Goal: Information Seeking & Learning: Learn about a topic

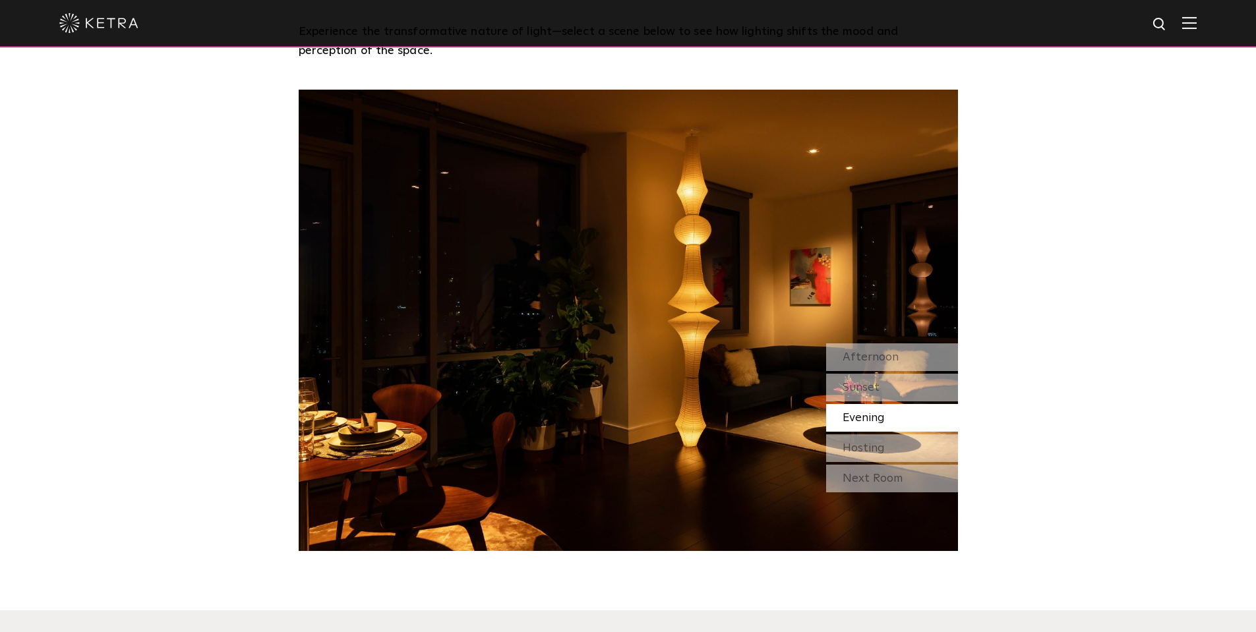
scroll to position [1187, 0]
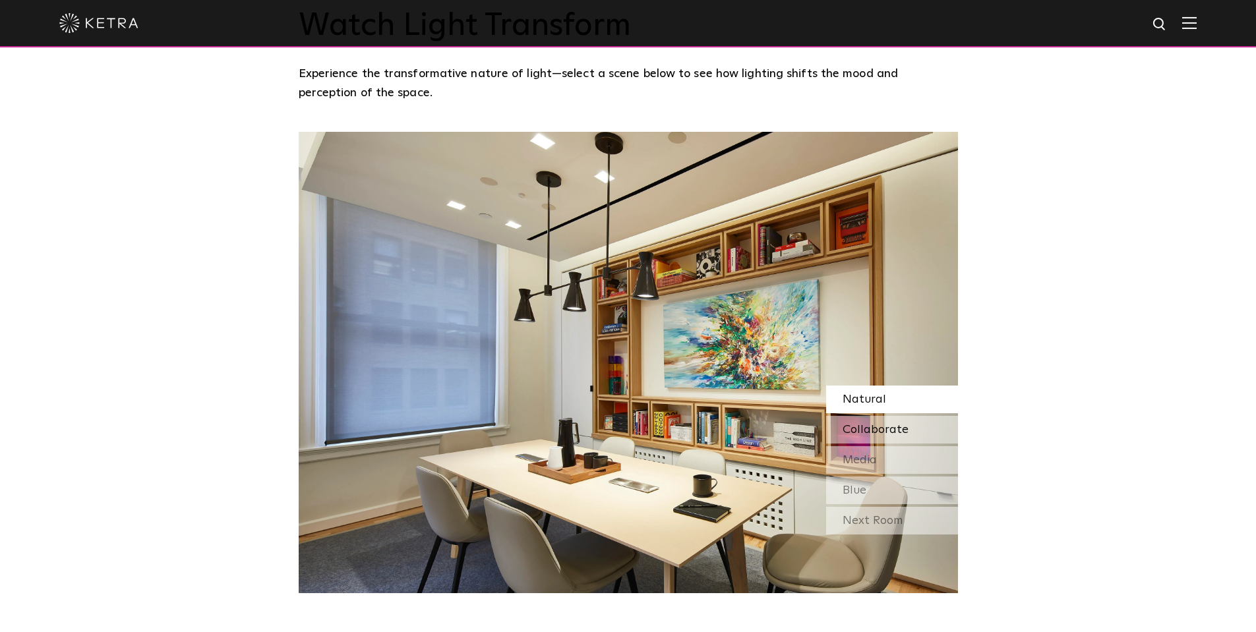
click at [888, 424] on span "Collaborate" at bounding box center [876, 430] width 66 height 12
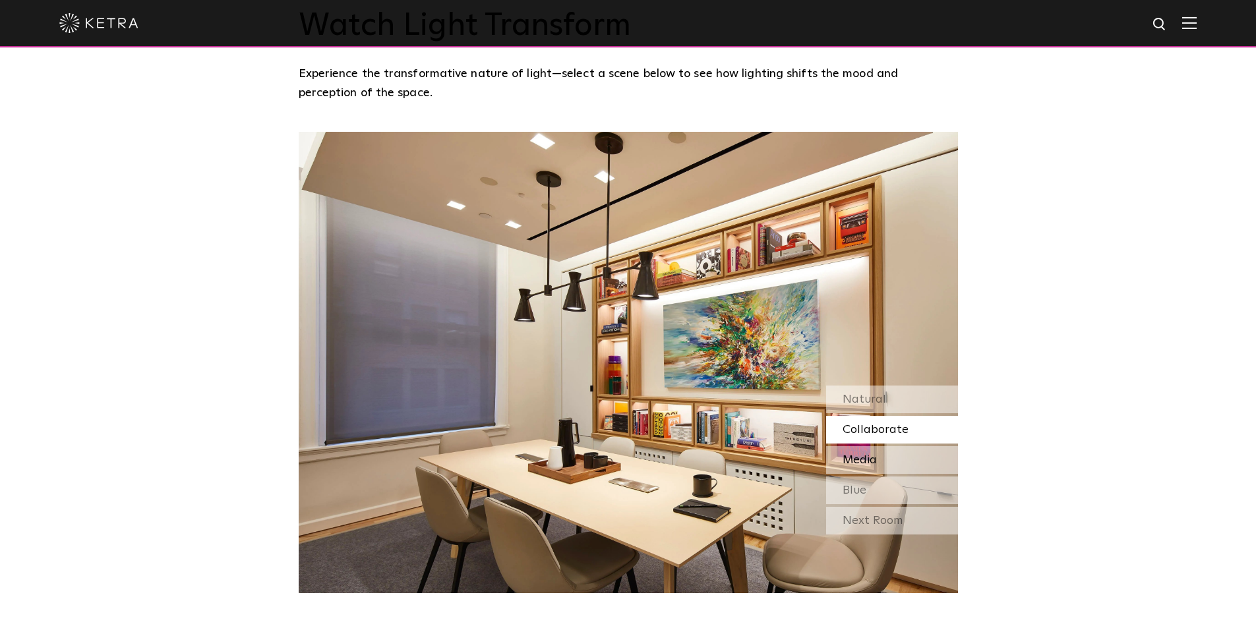
click at [883, 446] on div "Media" at bounding box center [892, 460] width 132 height 28
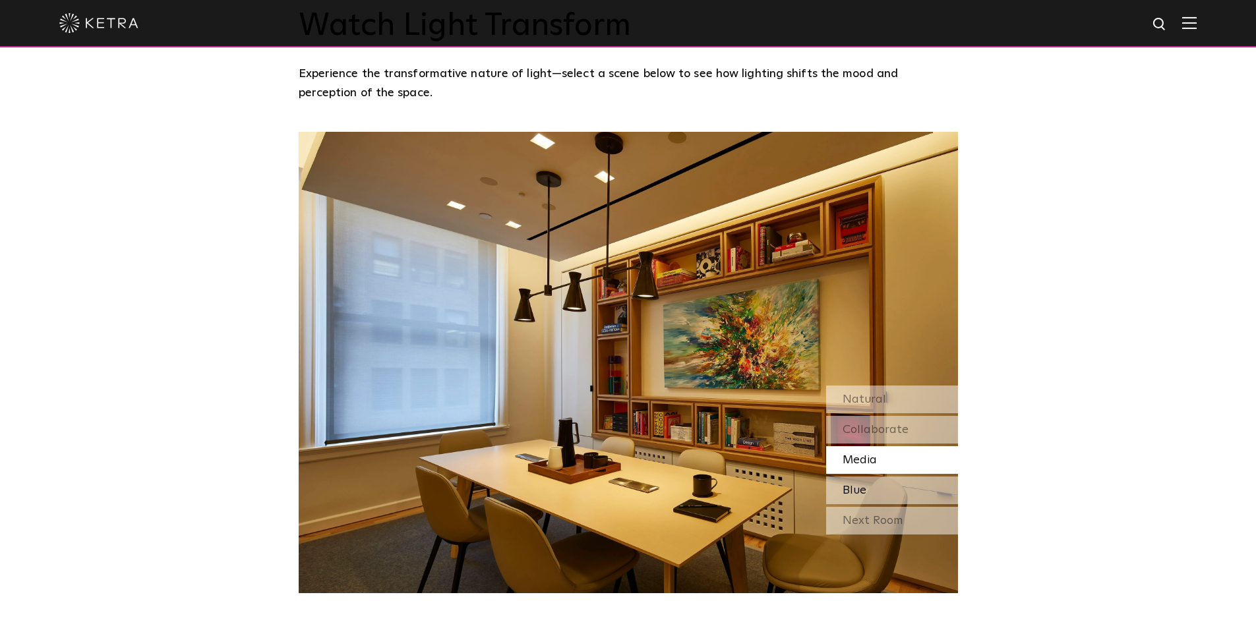
click at [873, 477] on div "Blue" at bounding box center [892, 491] width 132 height 28
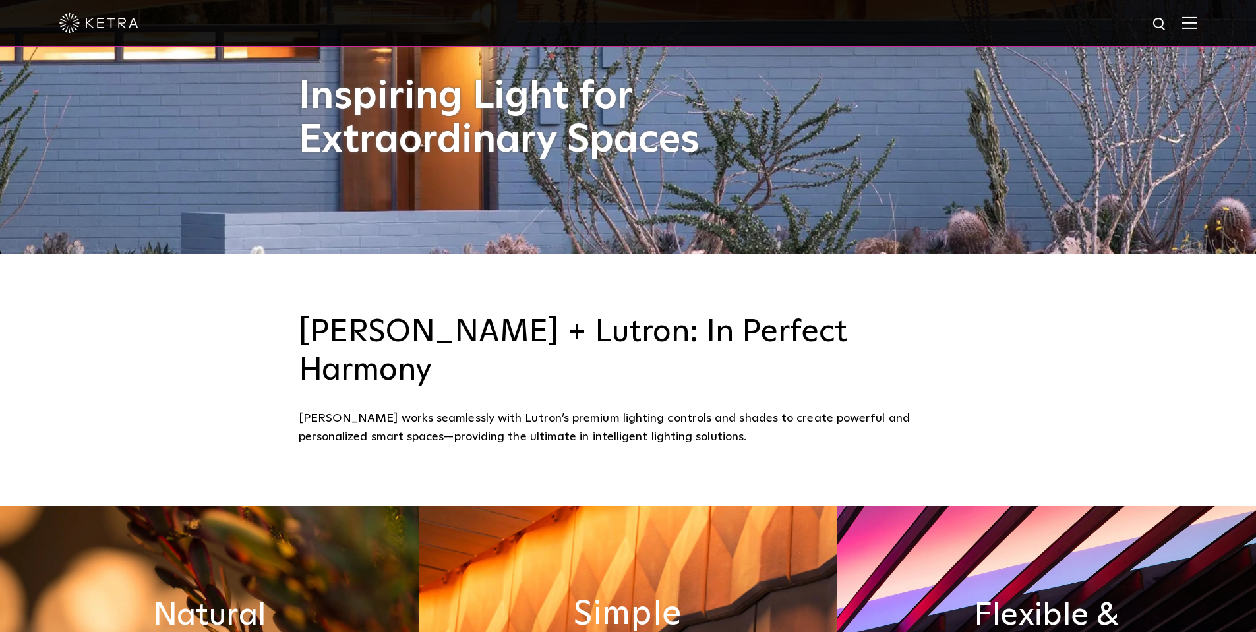
scroll to position [198, 0]
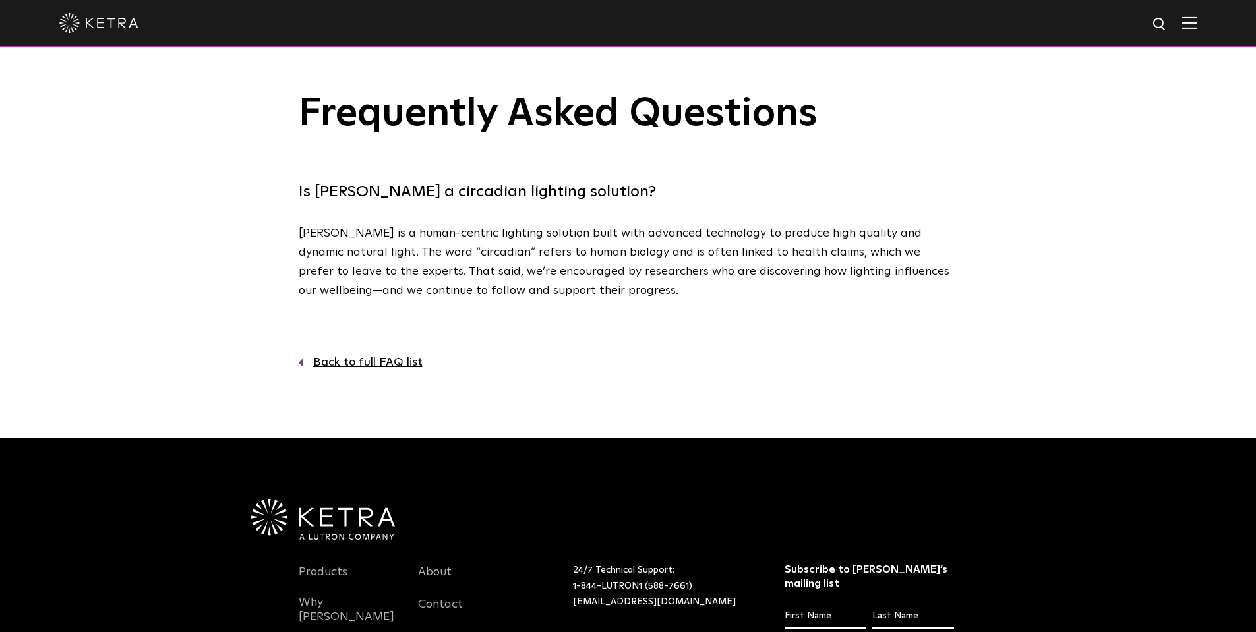
click at [367, 355] on link "Back to full FAQ list" at bounding box center [629, 362] width 660 height 19
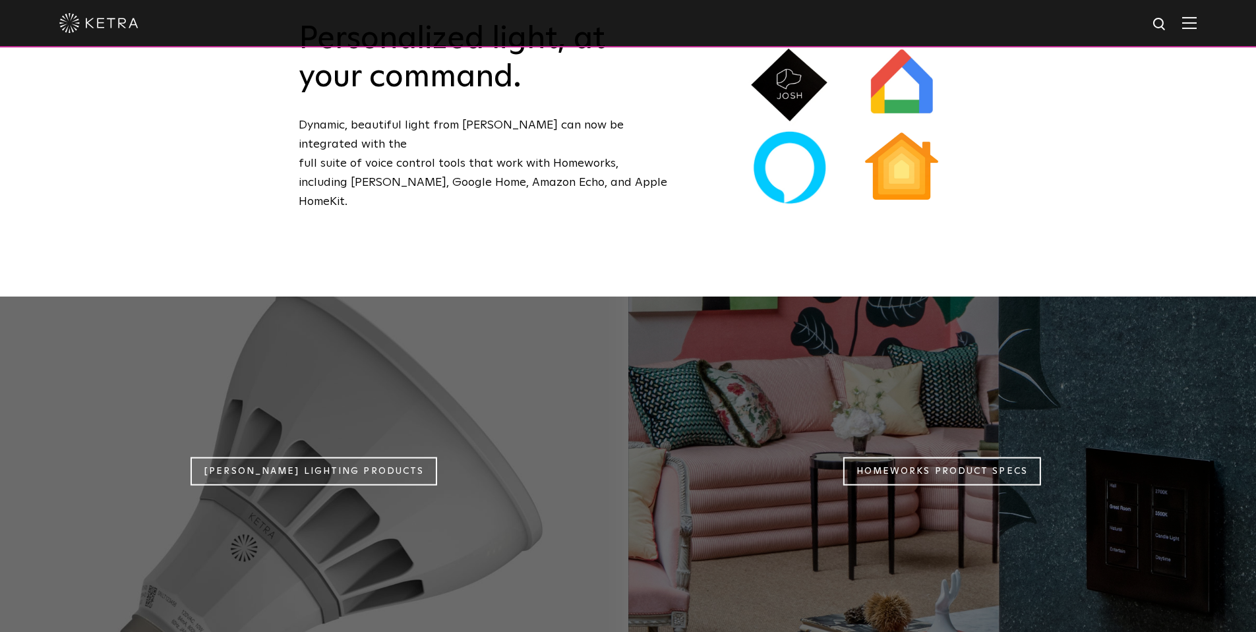
scroll to position [989, 0]
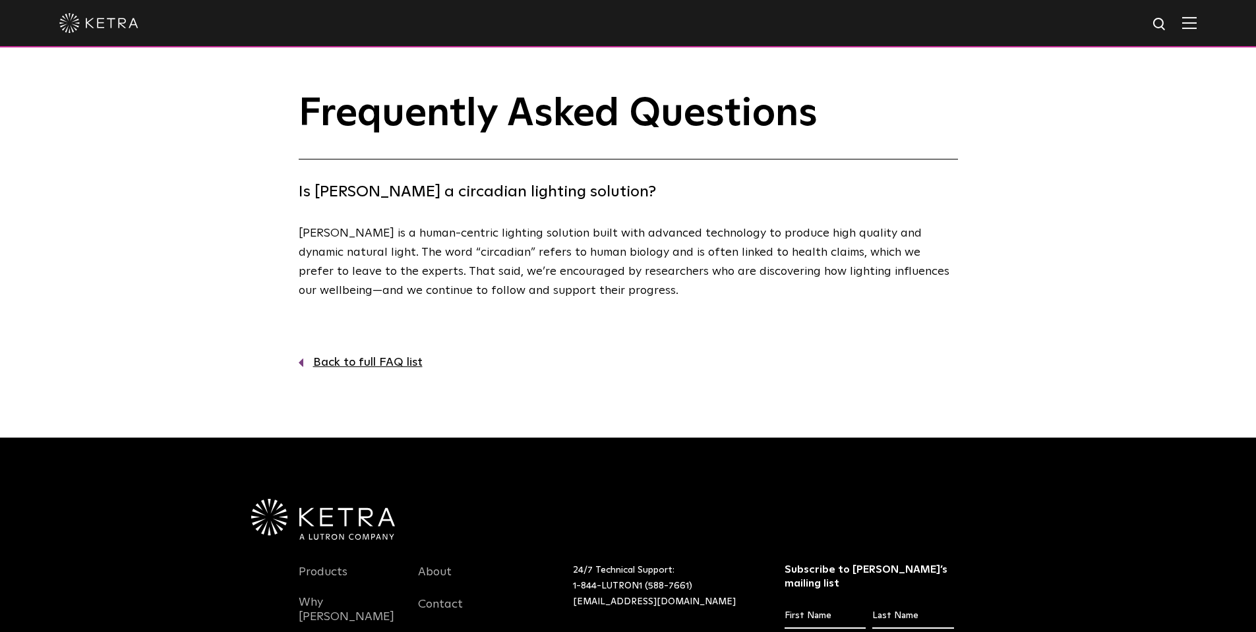
click at [116, 29] on img at bounding box center [98, 23] width 79 height 20
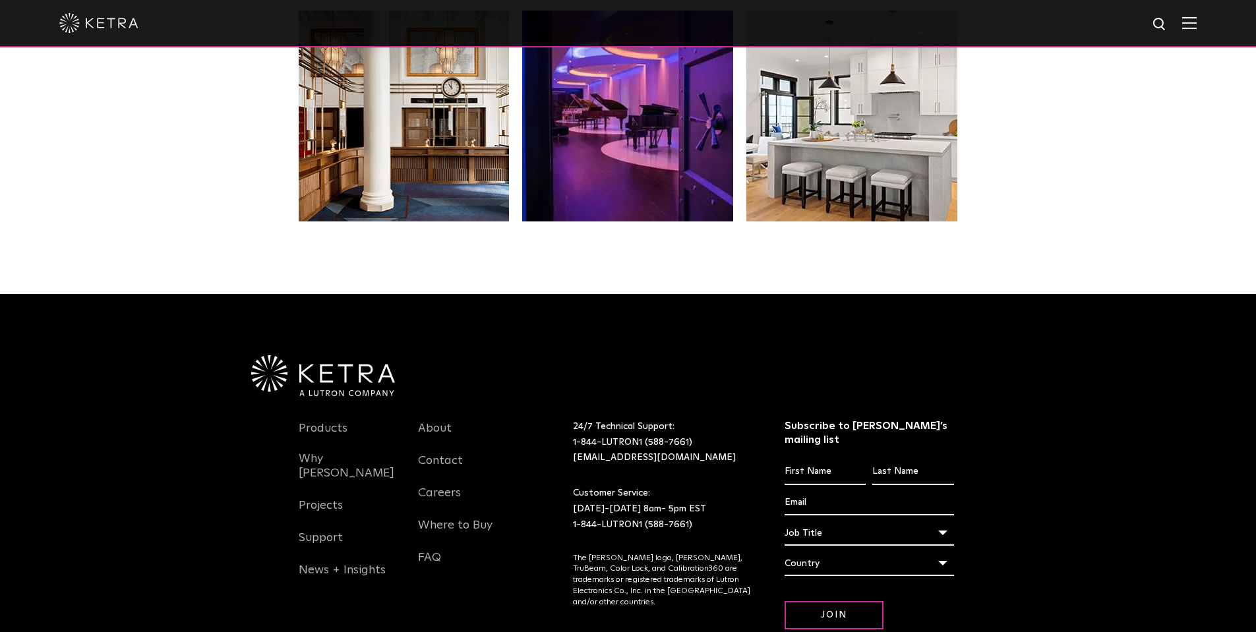
scroll to position [2774, 0]
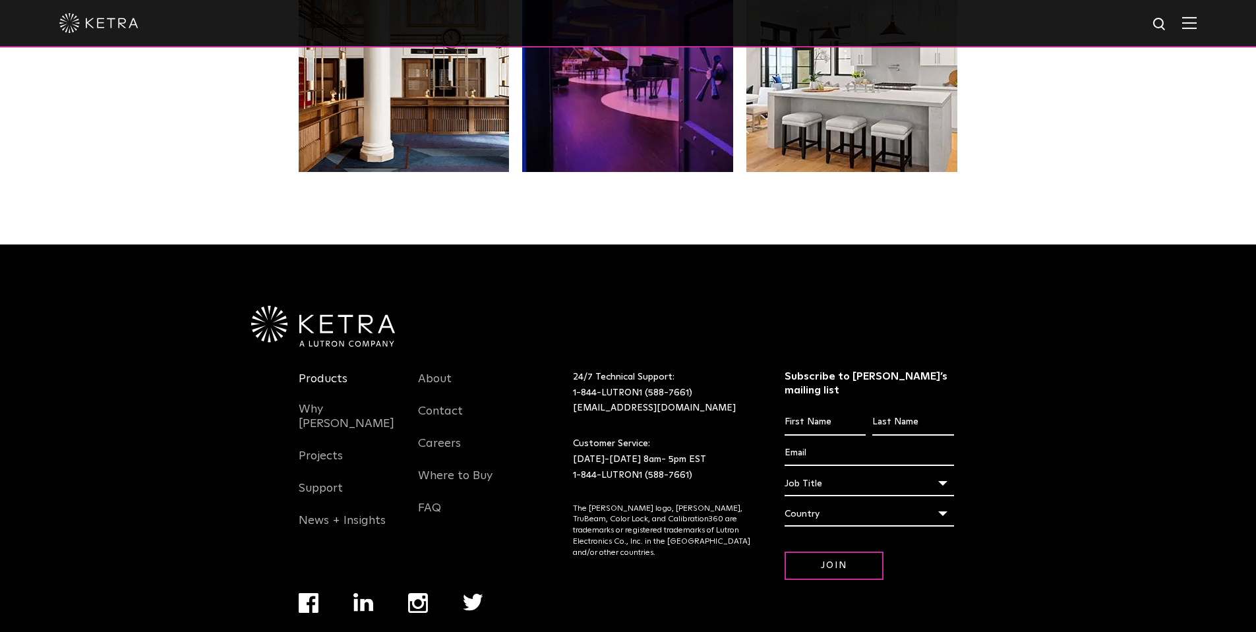
click at [328, 372] on link "Products" at bounding box center [323, 387] width 49 height 30
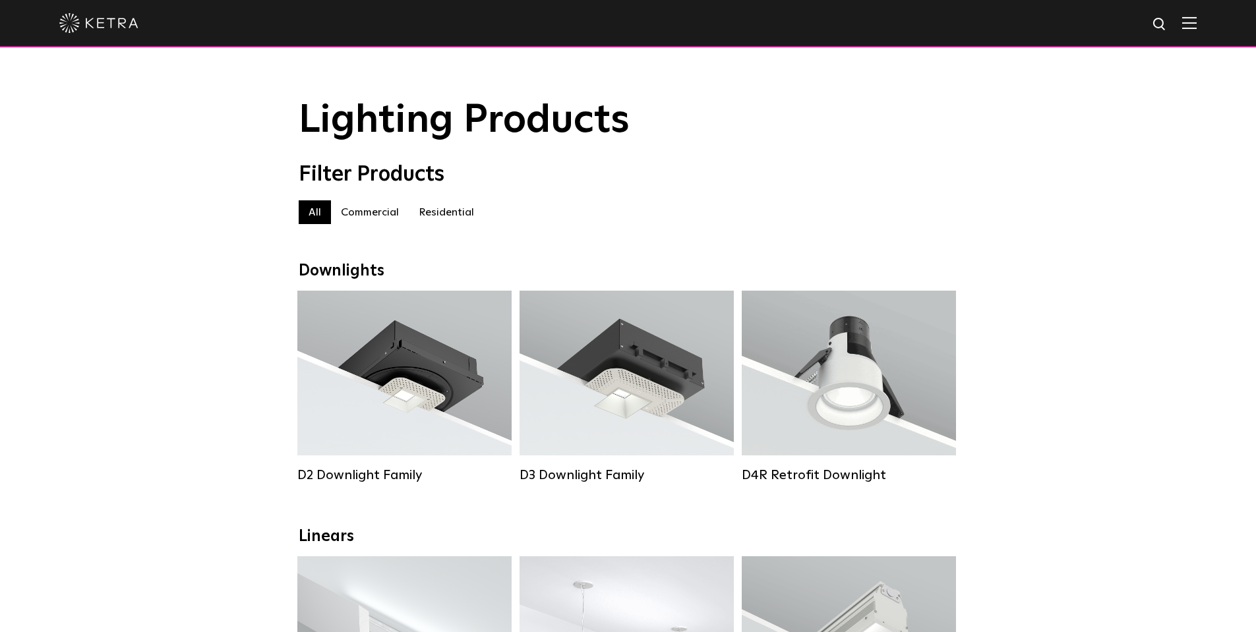
click at [440, 216] on label "Residential" at bounding box center [446, 212] width 75 height 24
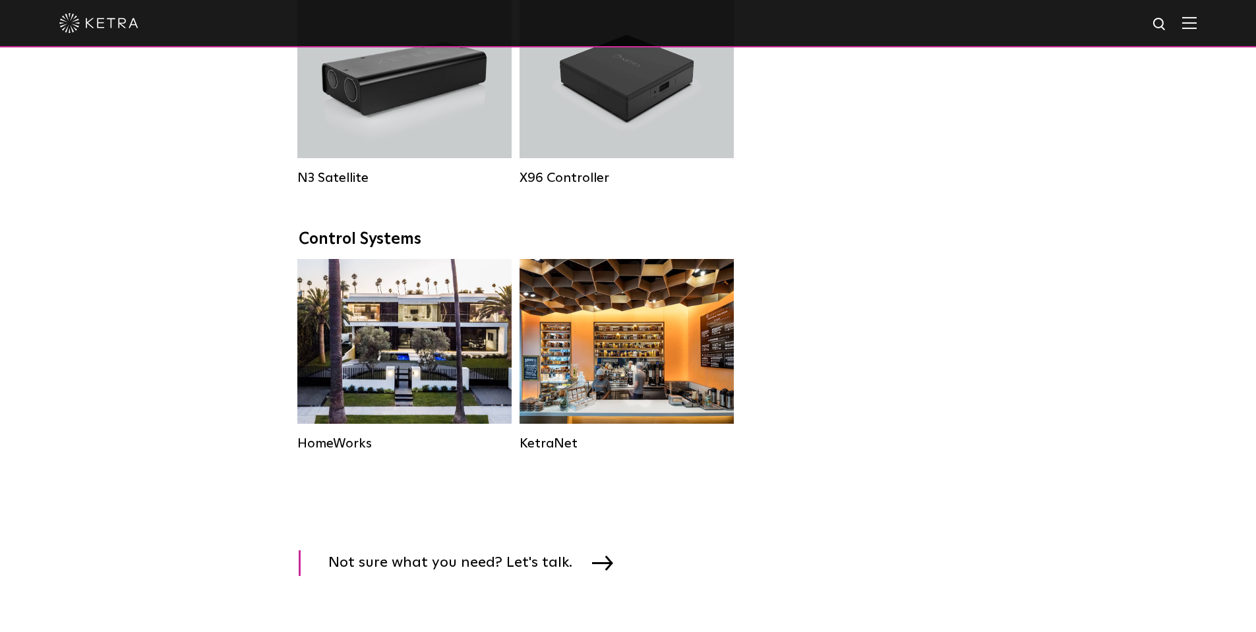
scroll to position [1583, 0]
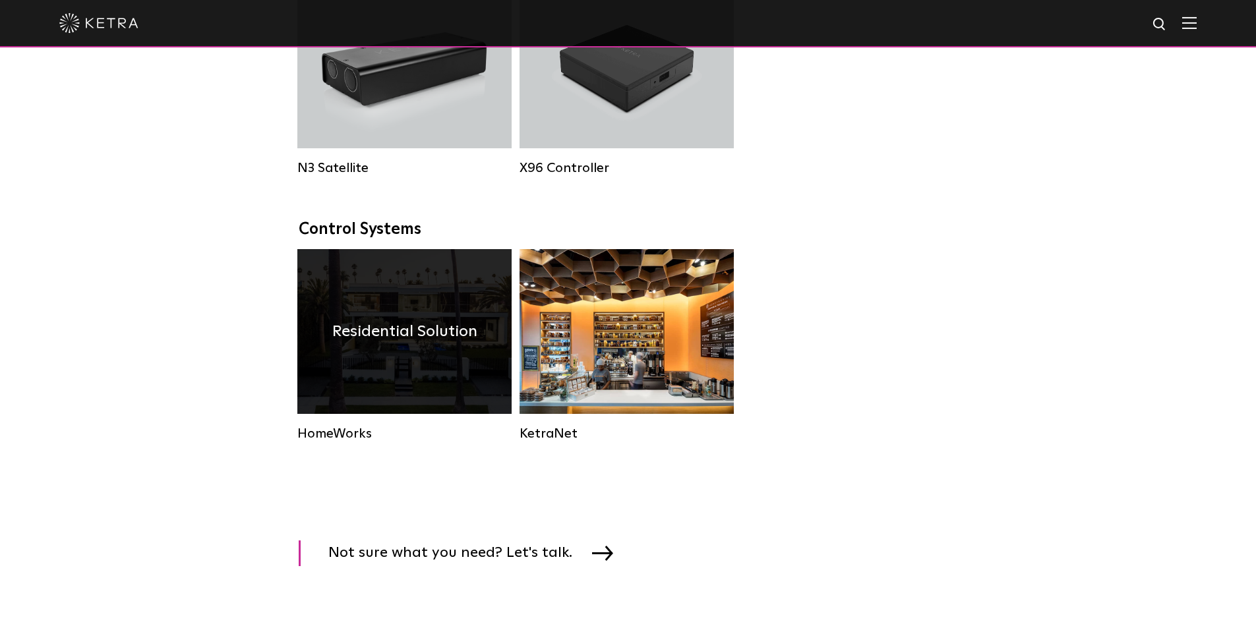
click at [398, 375] on div "Residential Solution" at bounding box center [404, 331] width 214 height 165
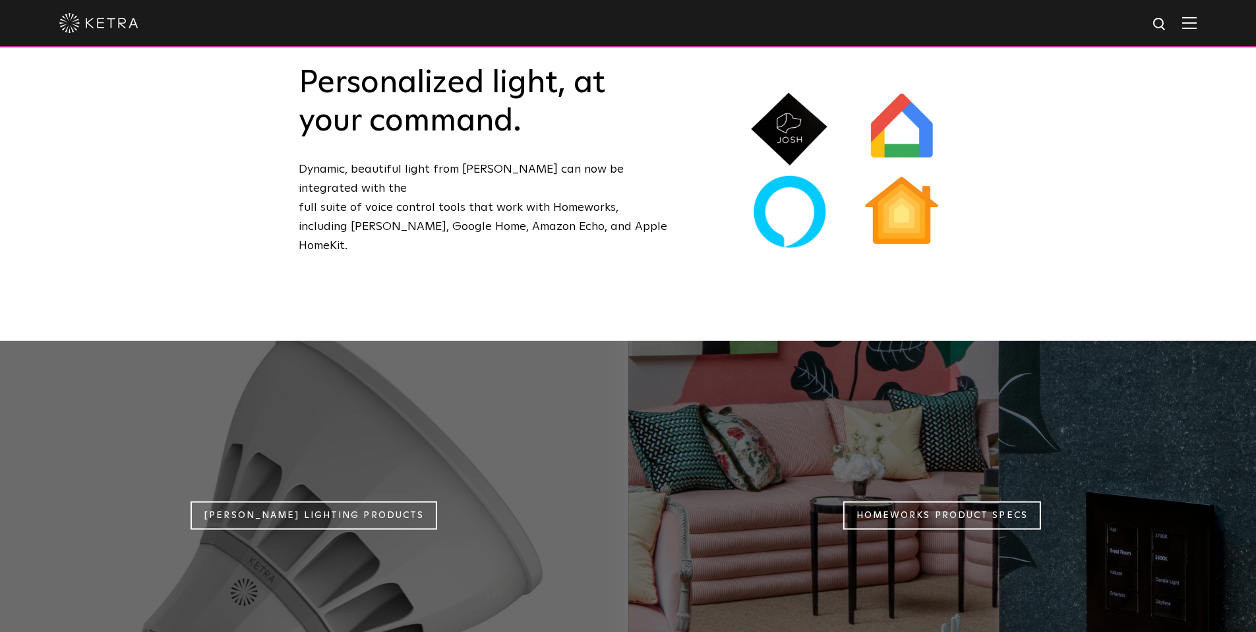
scroll to position [1385, 0]
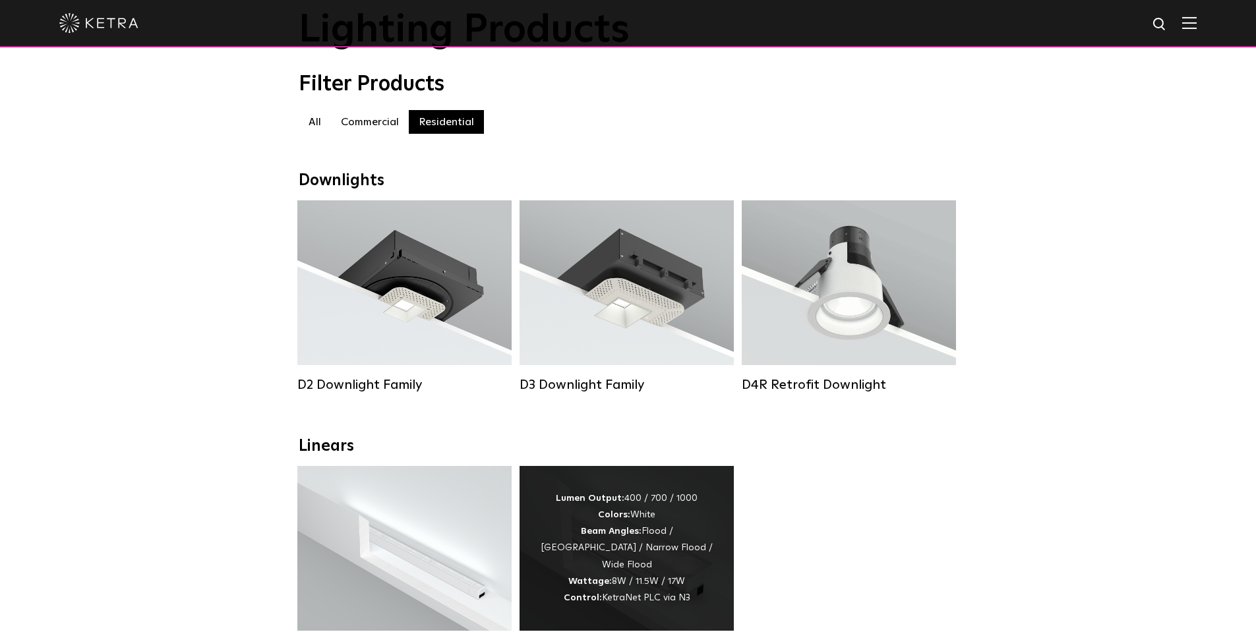
scroll to position [396, 0]
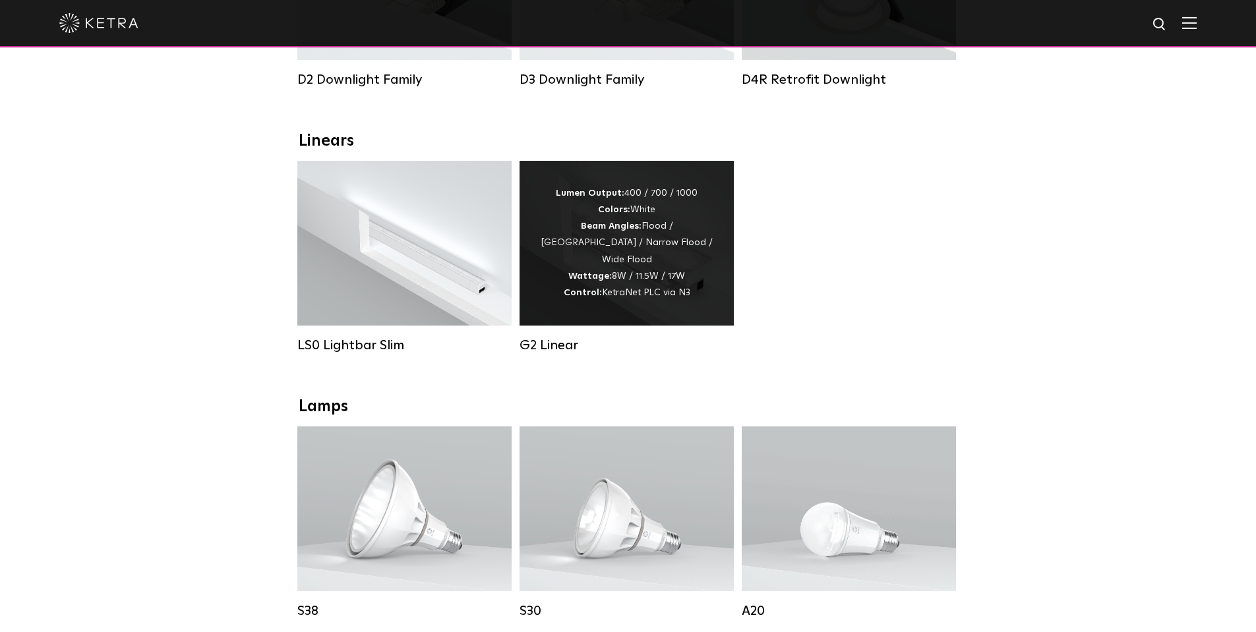
click at [691, 326] on div "Lumen Output: 400 / 700 / 1000 Colors: White Beam Angles: Flood / Graze / Narro…" at bounding box center [627, 243] width 214 height 165
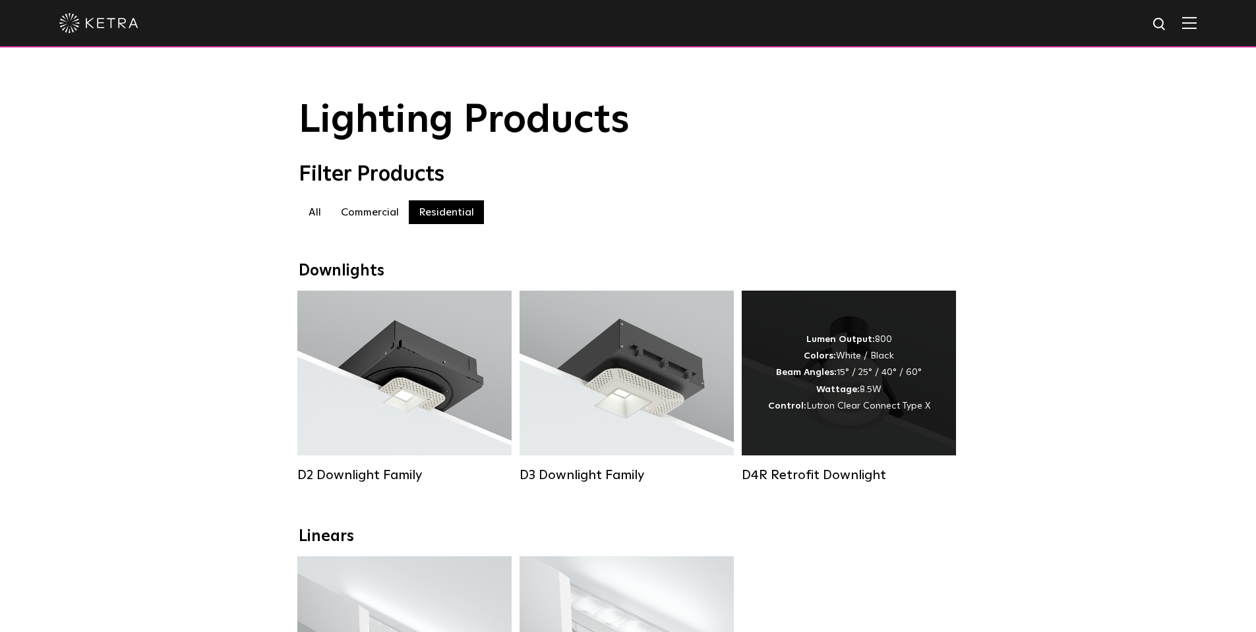
click at [847, 381] on div "Lumen Output: 800 Colors: White / Black Beam Angles: 15° / 25° / 40° / 60° Watt…" at bounding box center [849, 373] width 162 height 83
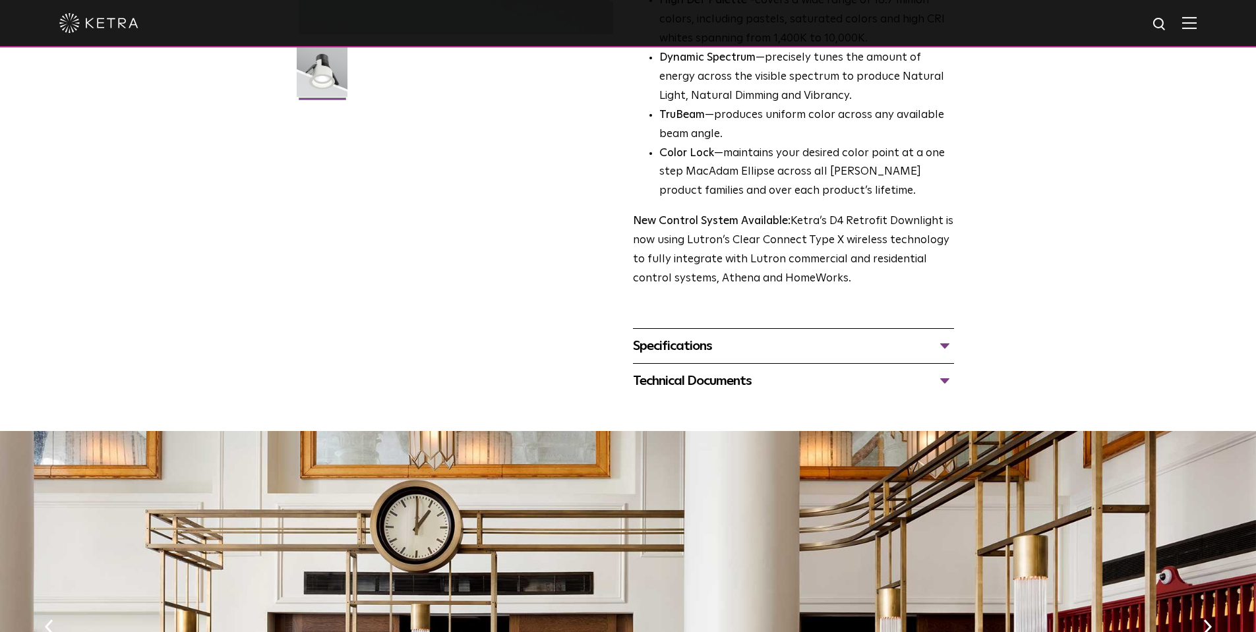
scroll to position [396, 0]
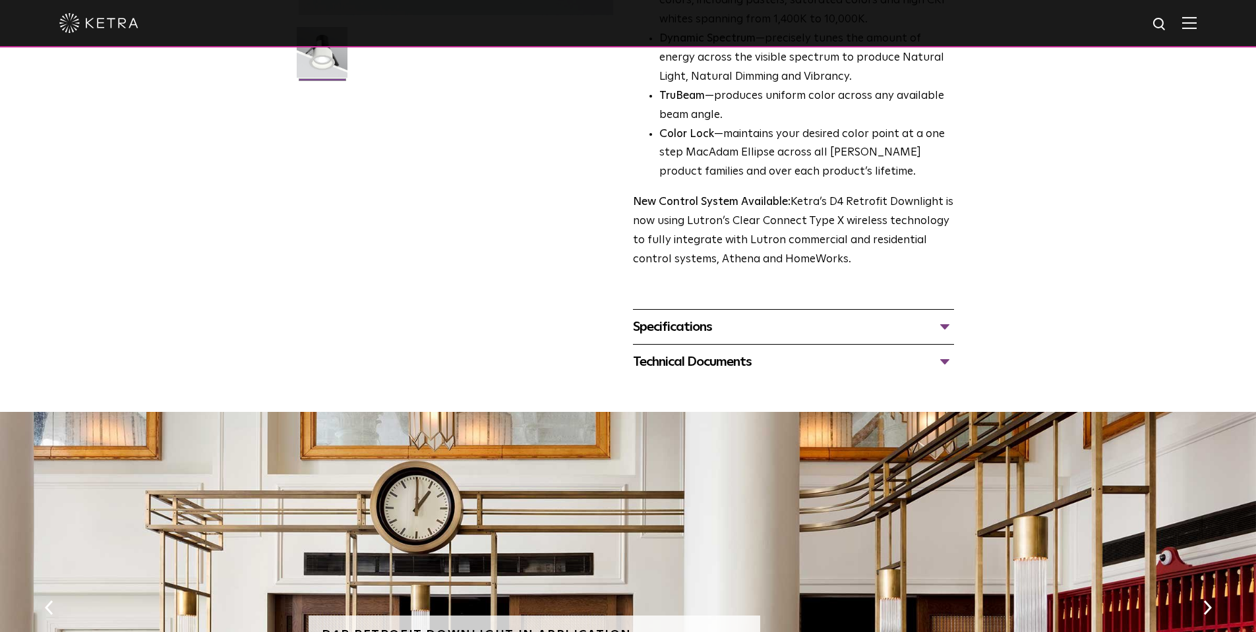
click at [870, 341] on div "Specifications LUMEN OUTPUTS 800 Beam Angles 15, 25, 40, 60, 90 CONTROL Lutron …" at bounding box center [793, 326] width 321 height 35
click at [931, 334] on div "Specifications" at bounding box center [793, 327] width 321 height 21
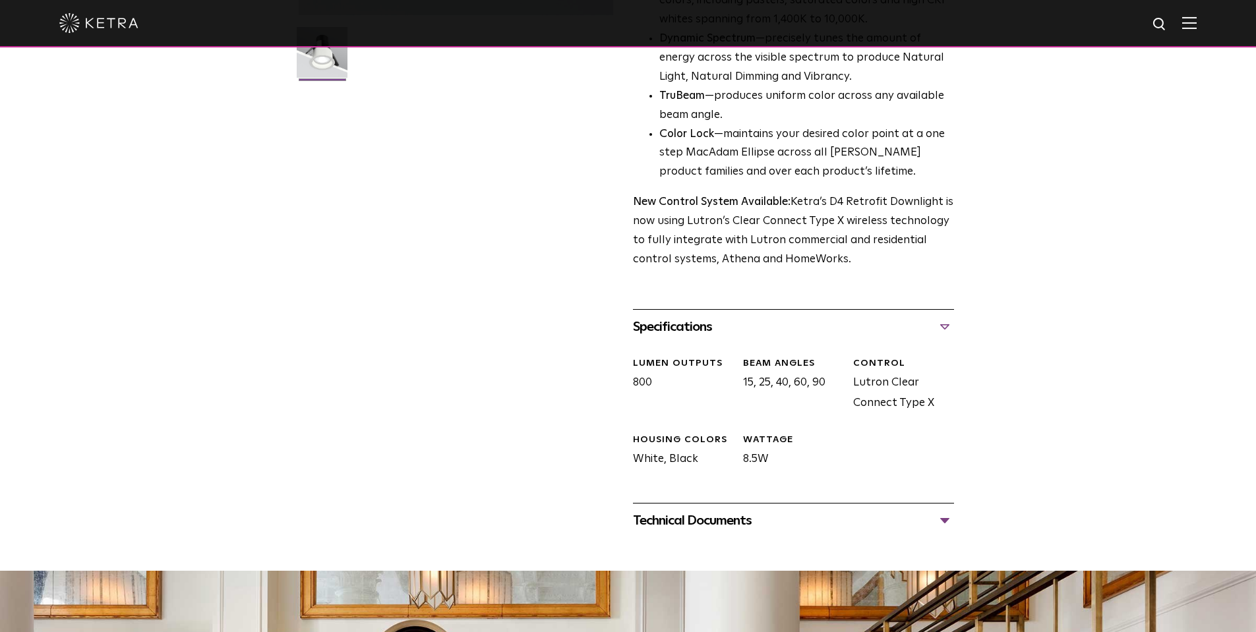
click at [940, 524] on div "Technical Documents" at bounding box center [793, 520] width 321 height 21
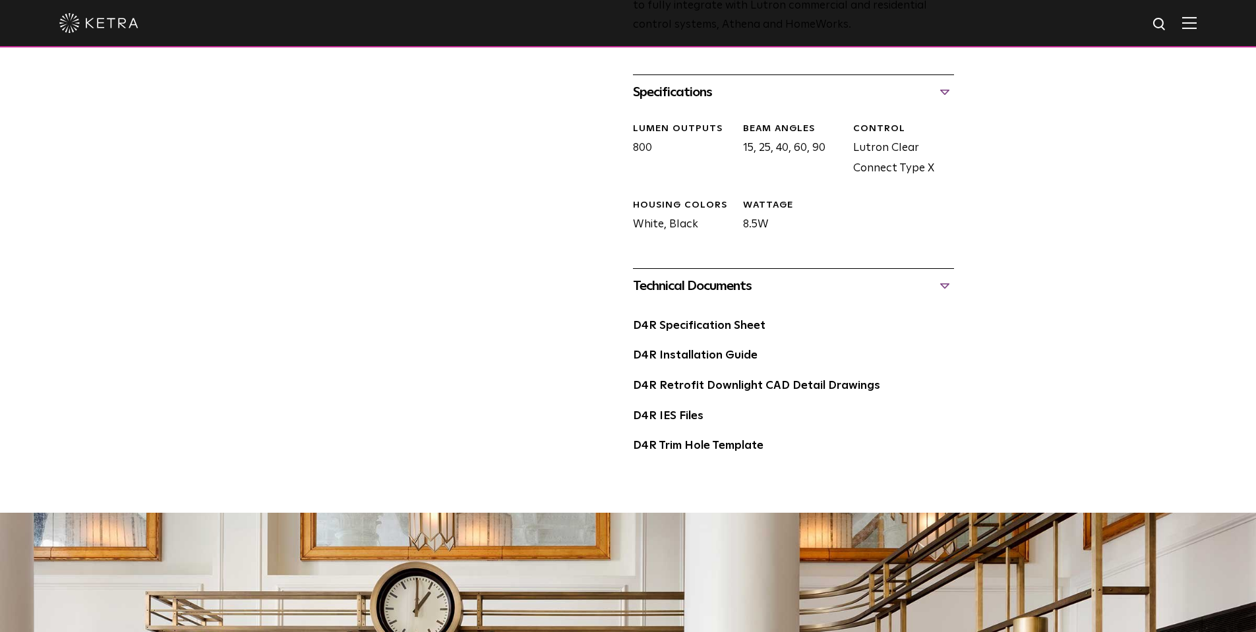
scroll to position [594, 0]
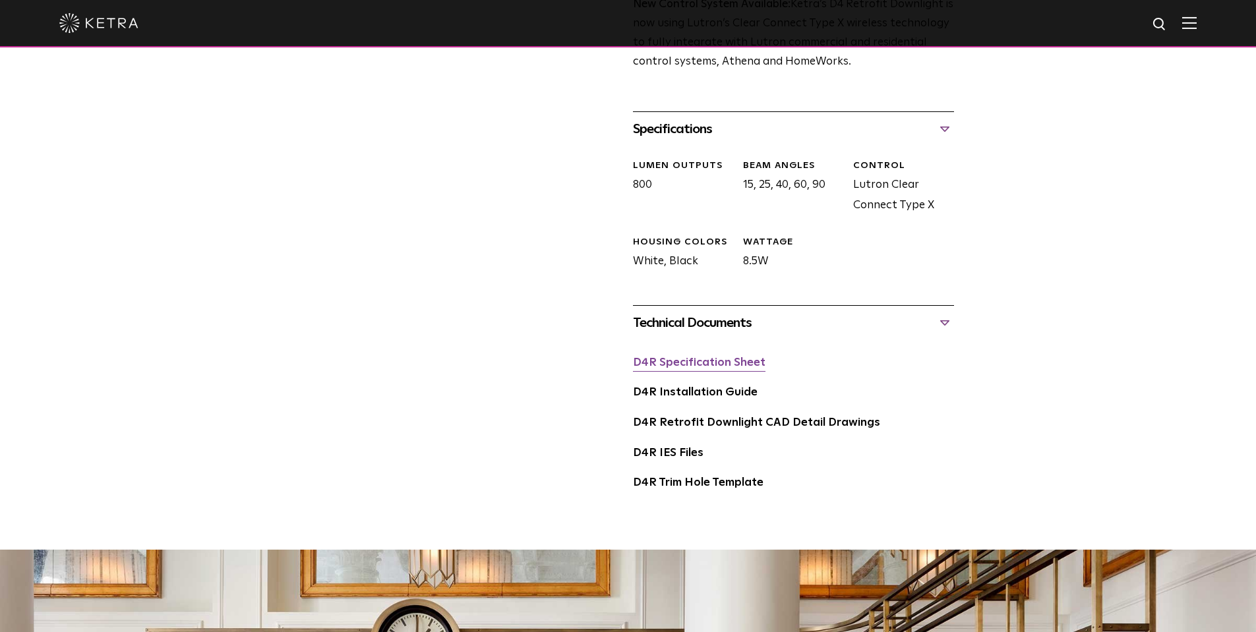
click at [723, 365] on link "D4R Specification Sheet" at bounding box center [699, 362] width 133 height 11
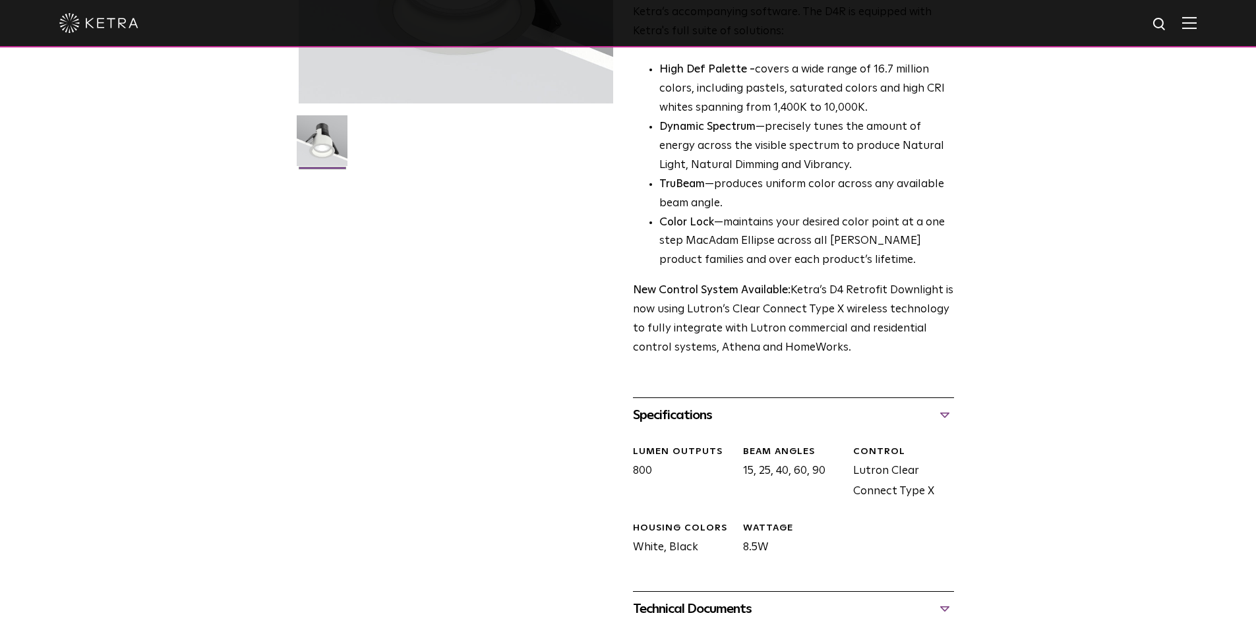
scroll to position [198, 0]
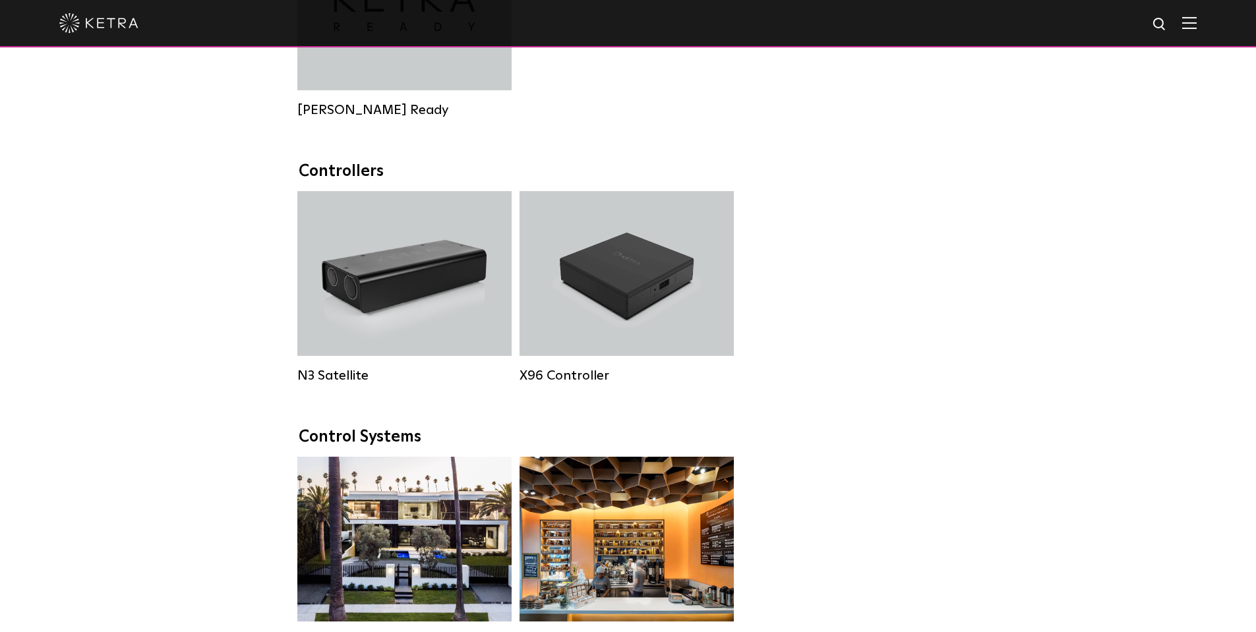
scroll to position [1385, 0]
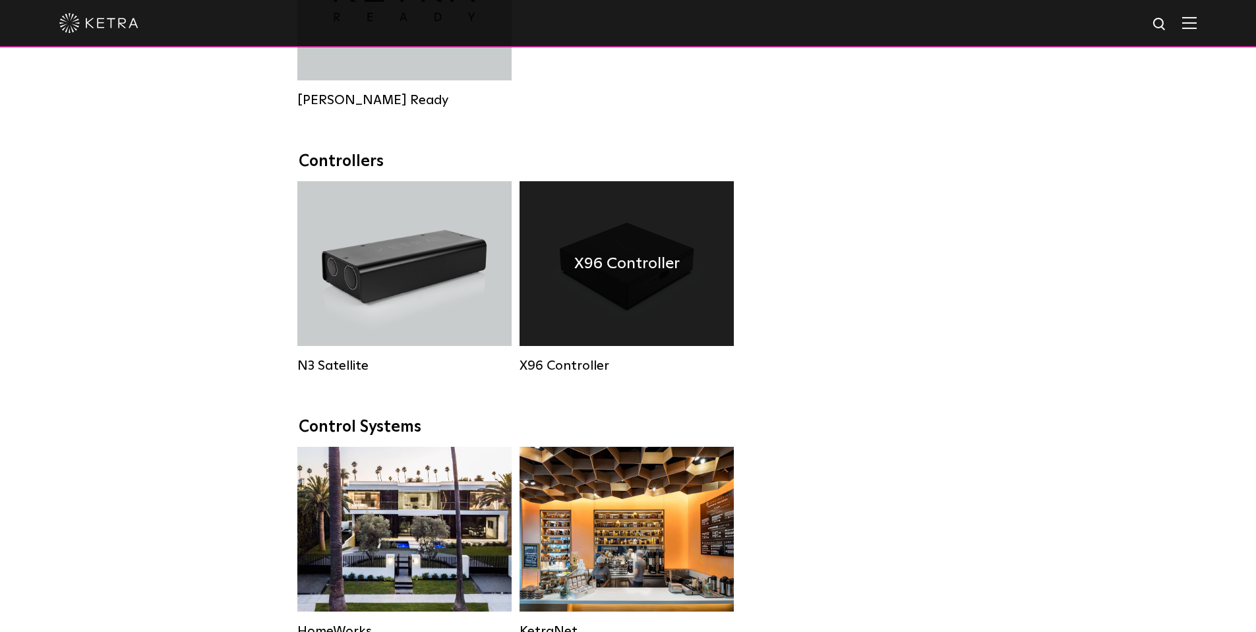
click at [611, 320] on div "X96 Controller" at bounding box center [627, 263] width 214 height 165
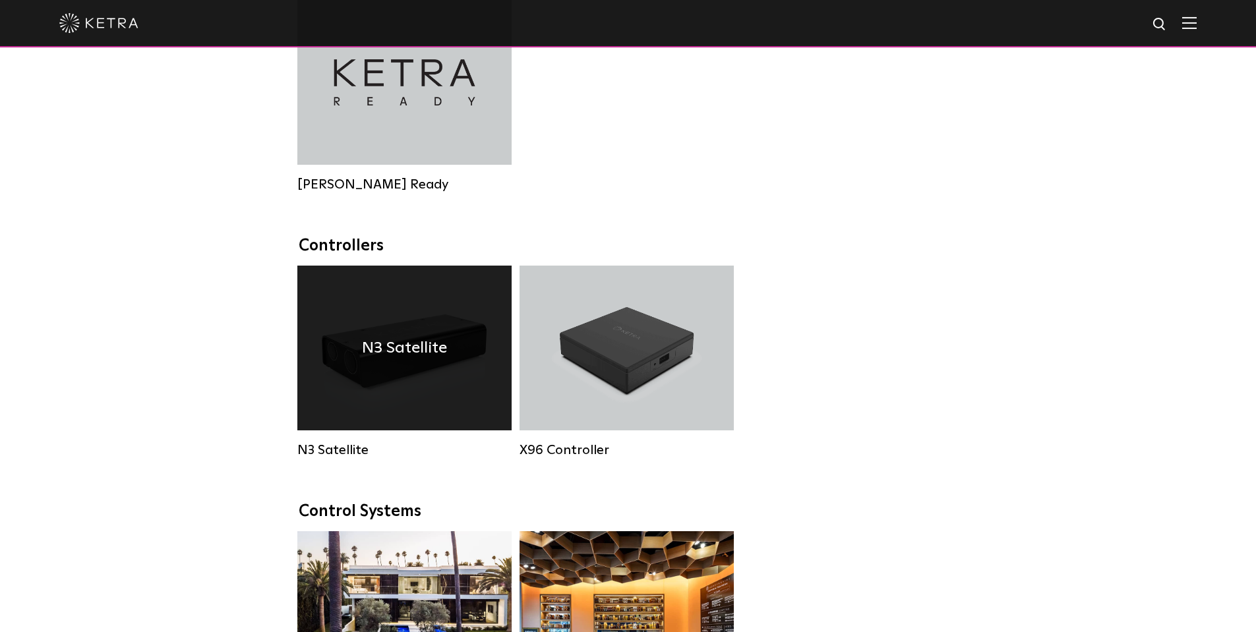
scroll to position [1385, 0]
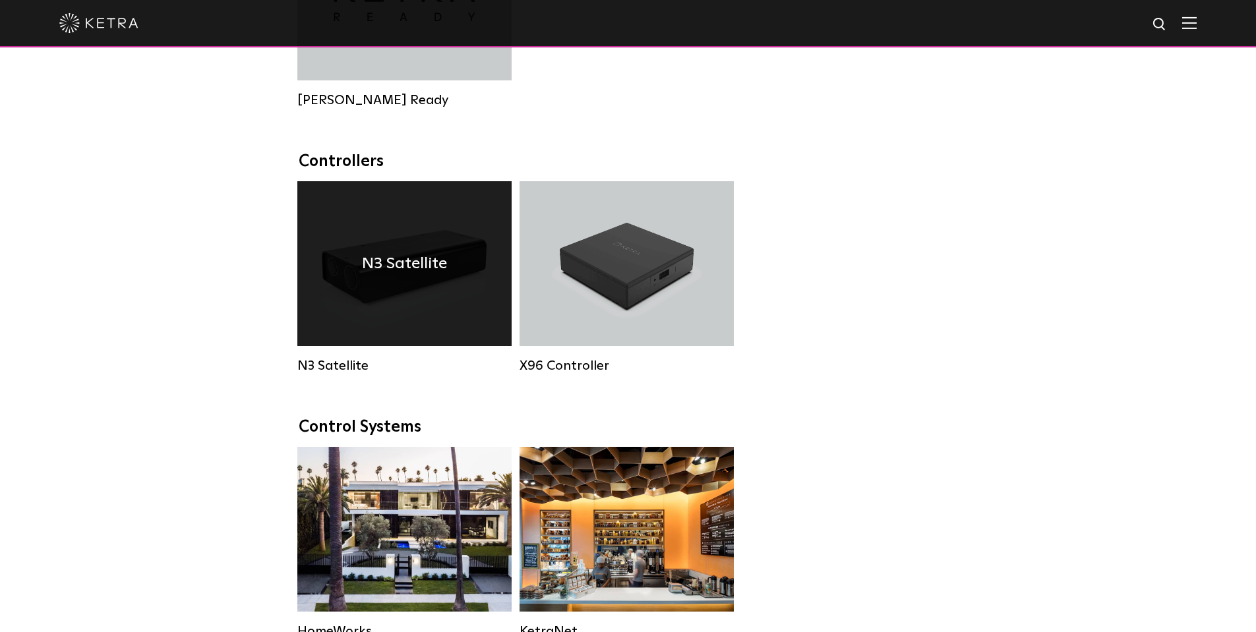
click at [441, 297] on div "N3 Satellite" at bounding box center [404, 263] width 214 height 165
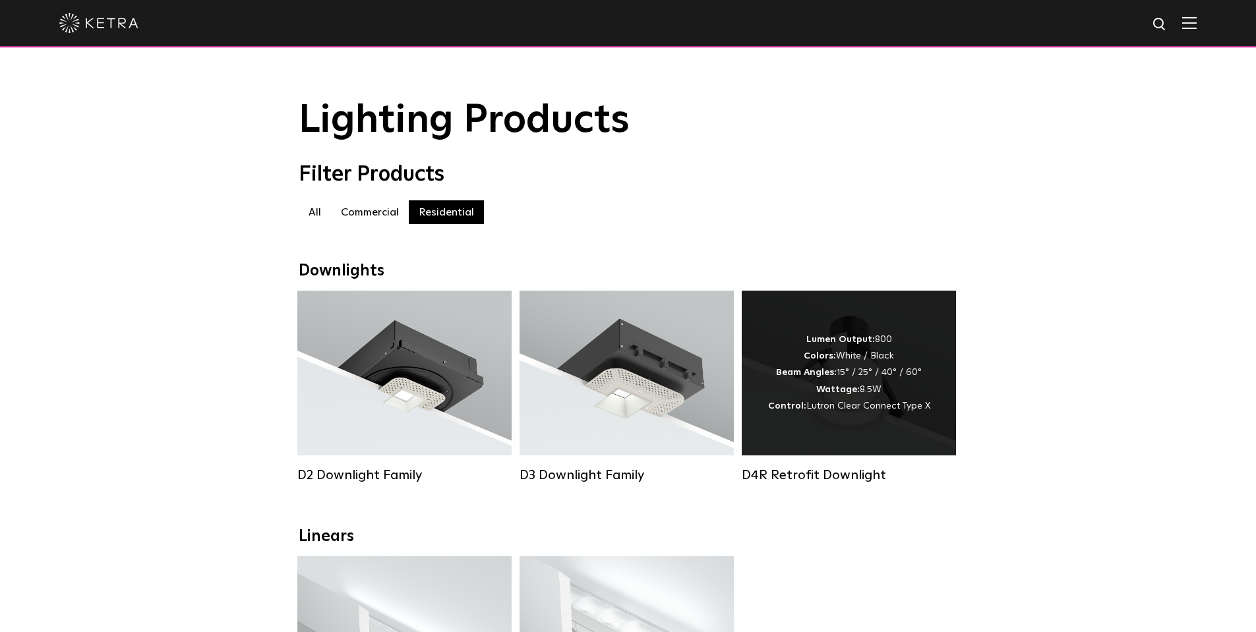
click at [819, 344] on strong "Lumen Output:" at bounding box center [841, 339] width 69 height 9
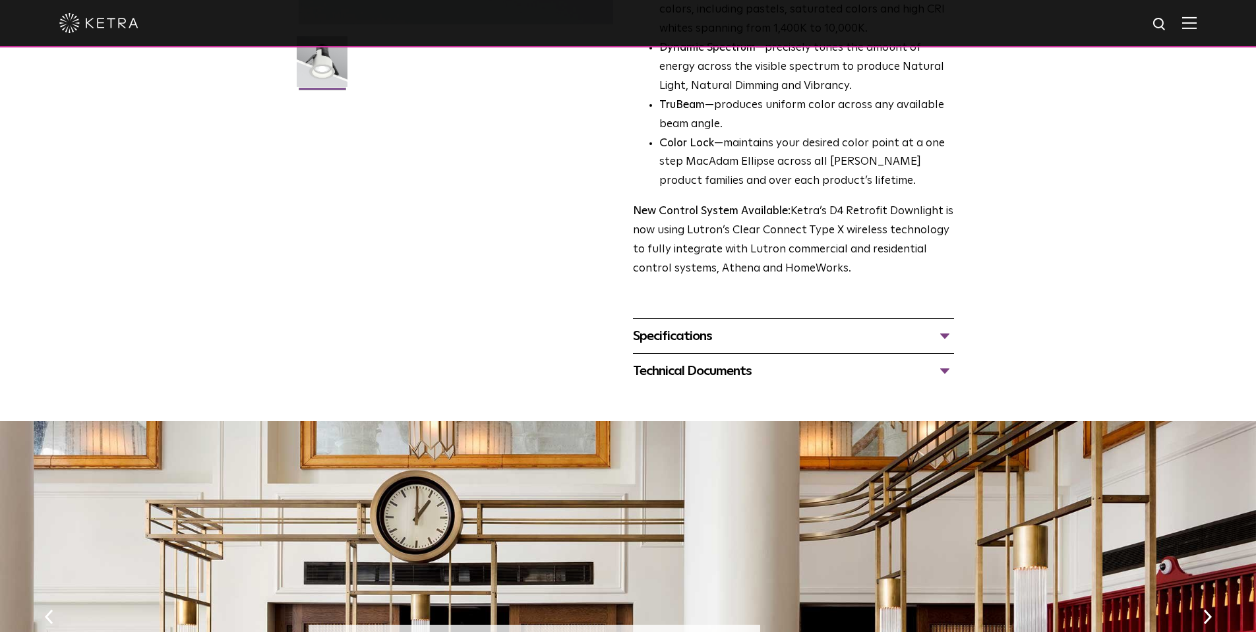
scroll to position [396, 0]
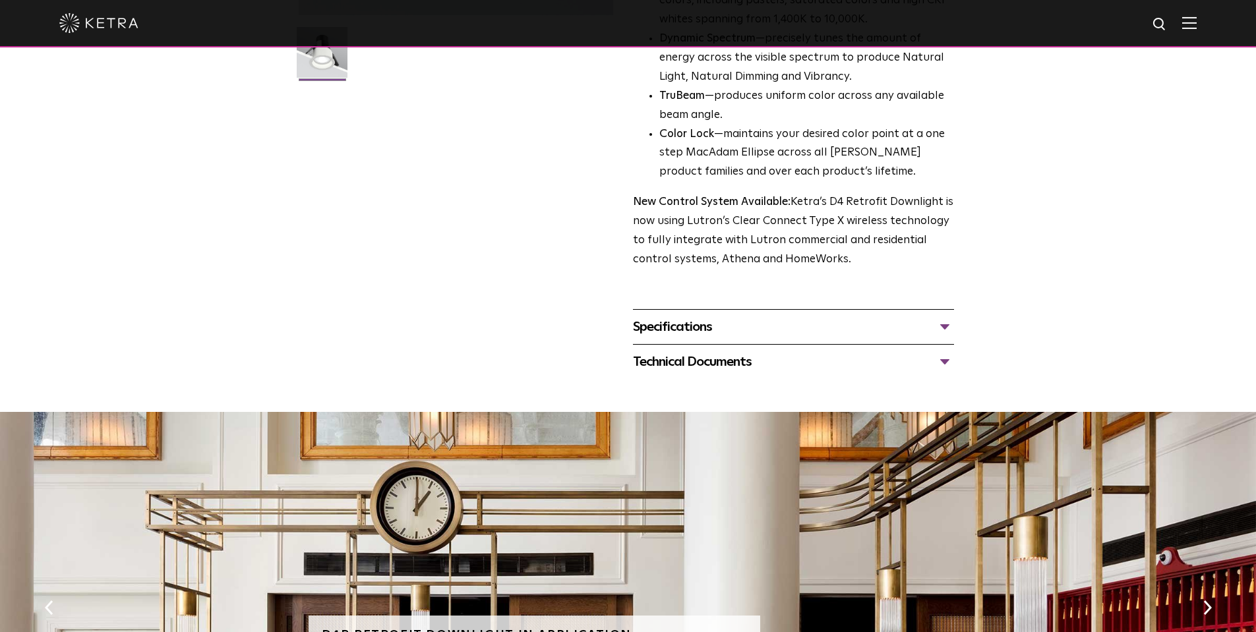
click at [855, 328] on div "Specifications" at bounding box center [793, 327] width 321 height 21
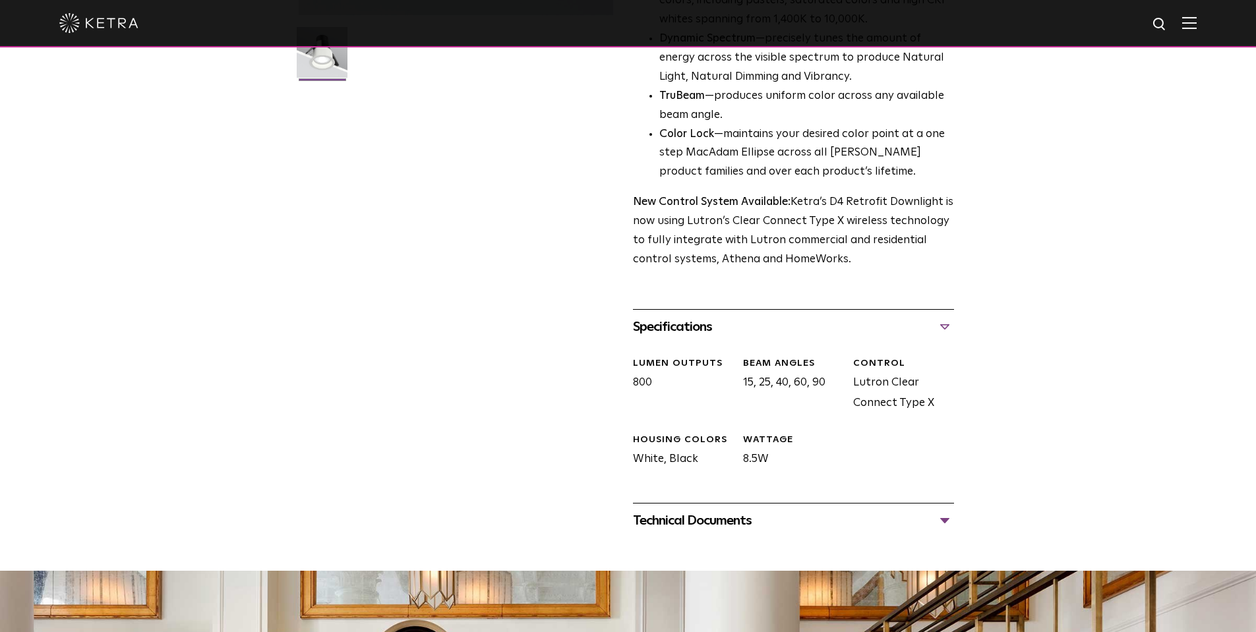
click at [849, 528] on div "Technical Documents" at bounding box center [793, 520] width 321 height 21
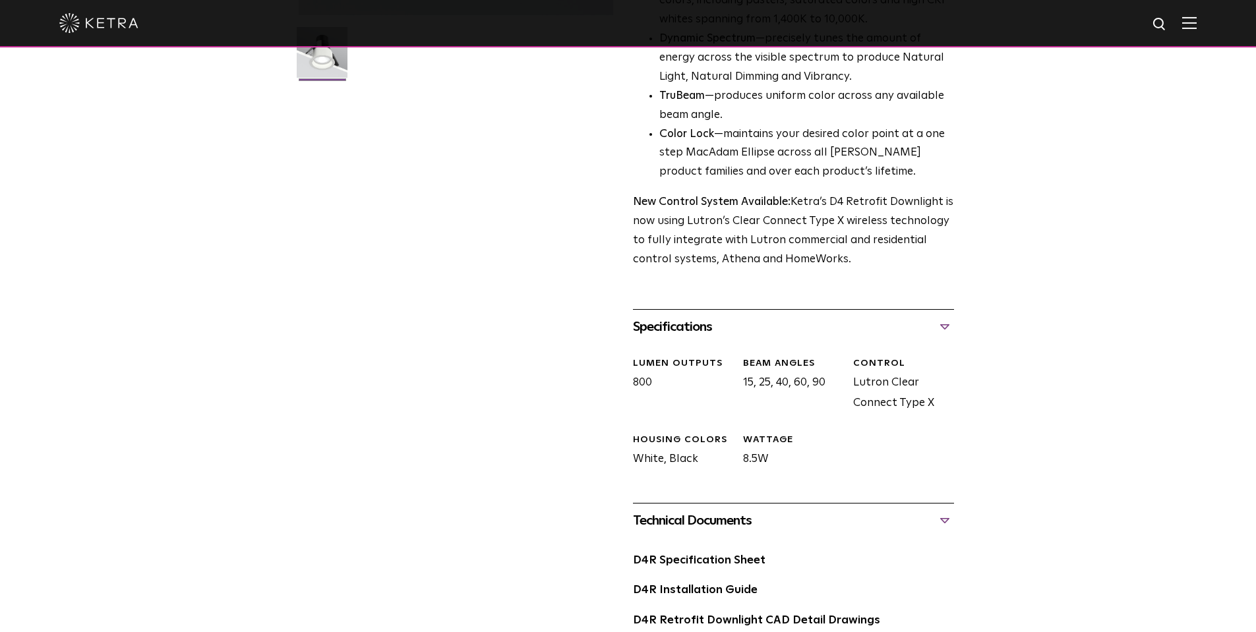
scroll to position [594, 0]
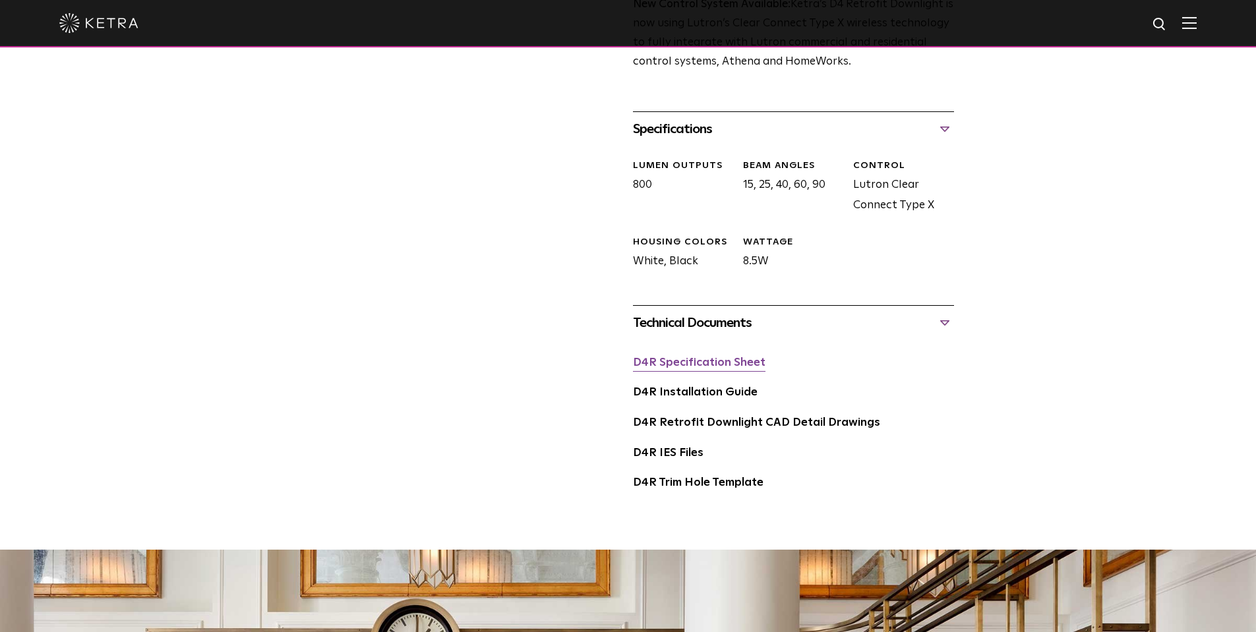
click at [737, 362] on link "D4R Specification Sheet" at bounding box center [699, 362] width 133 height 11
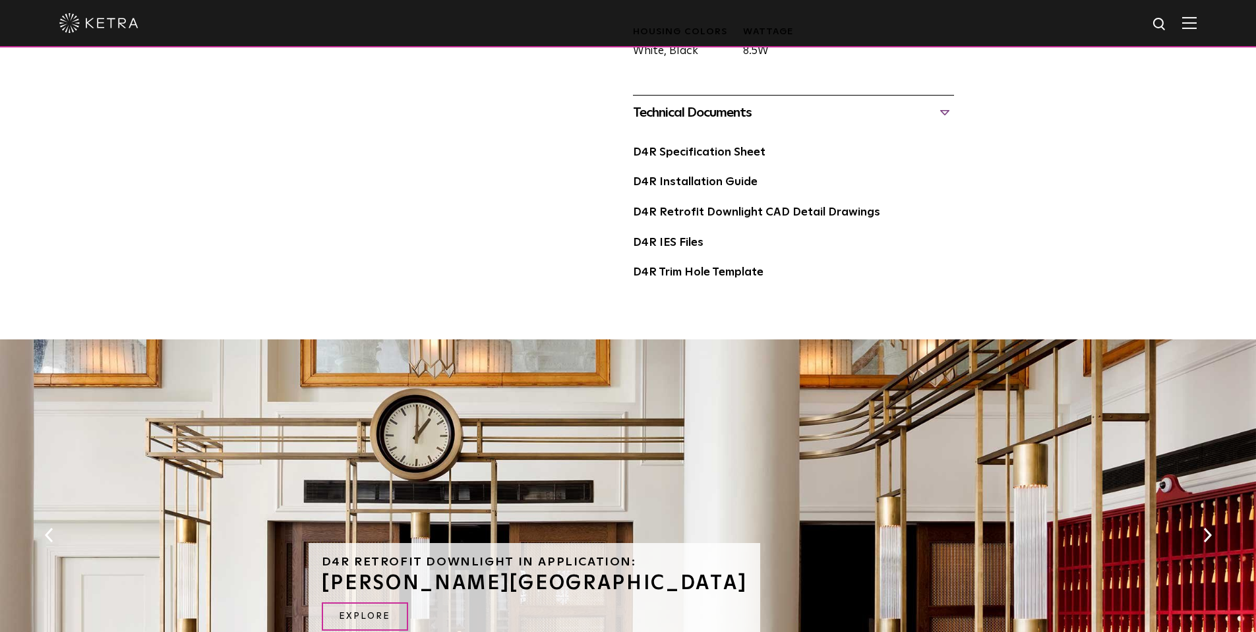
scroll to position [749, 0]
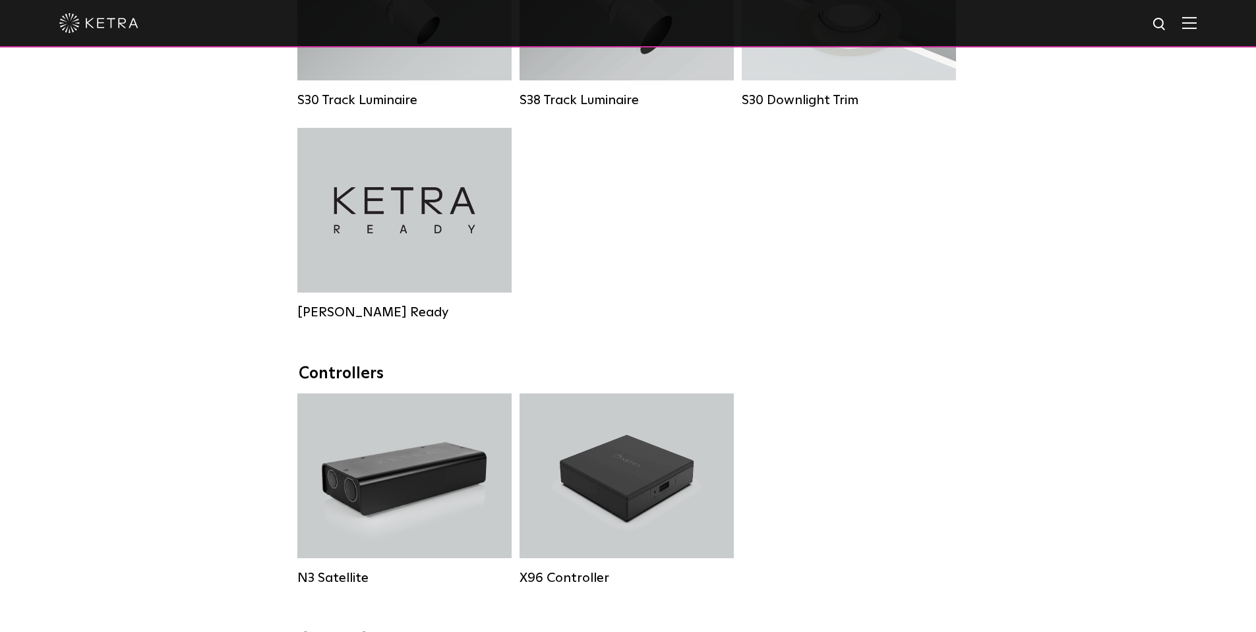
scroll to position [1187, 0]
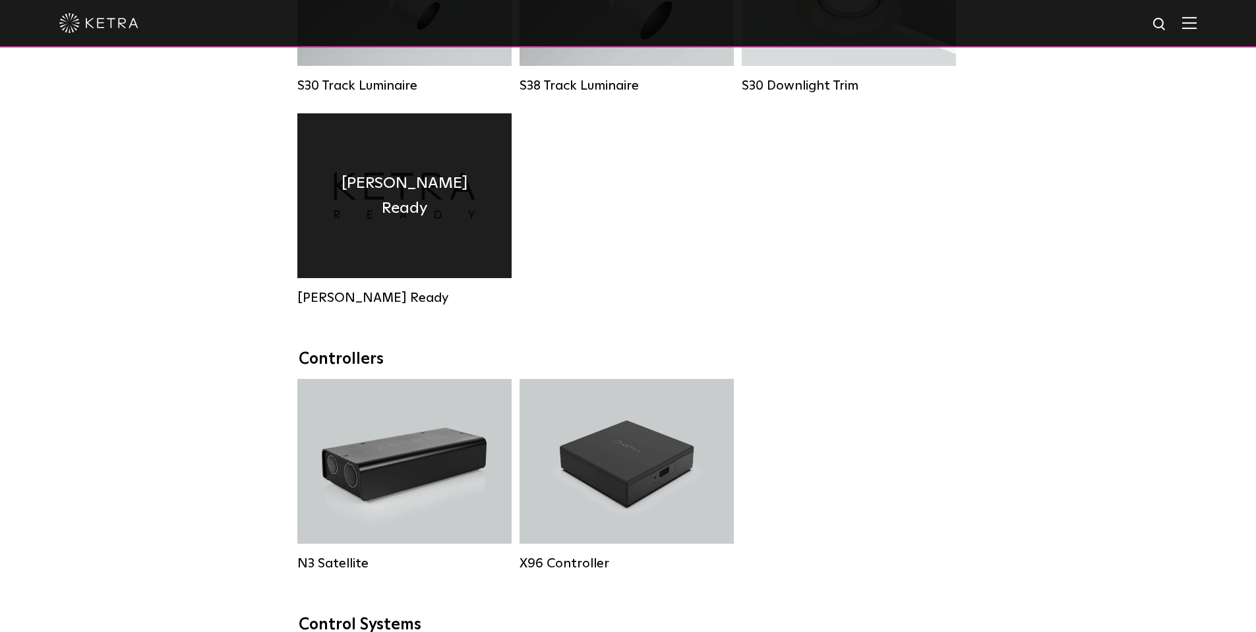
click at [412, 239] on div "Ketra Ready" at bounding box center [404, 195] width 214 height 165
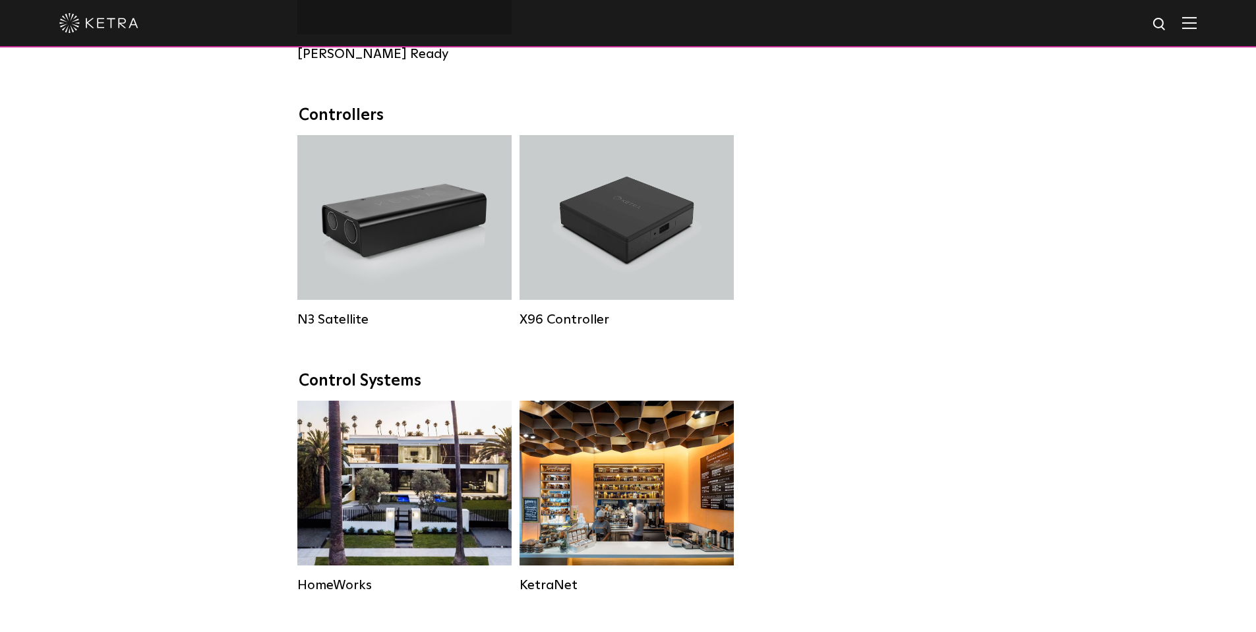
scroll to position [1583, 0]
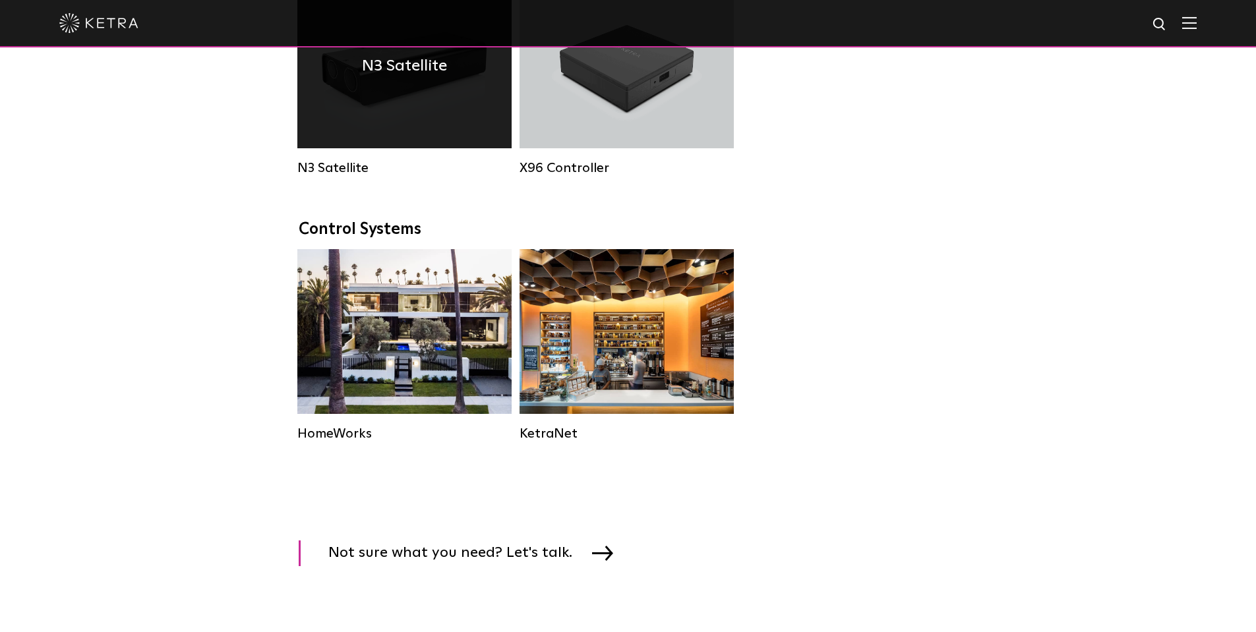
click at [398, 78] on h4 "N3 Satellite" at bounding box center [404, 65] width 85 height 25
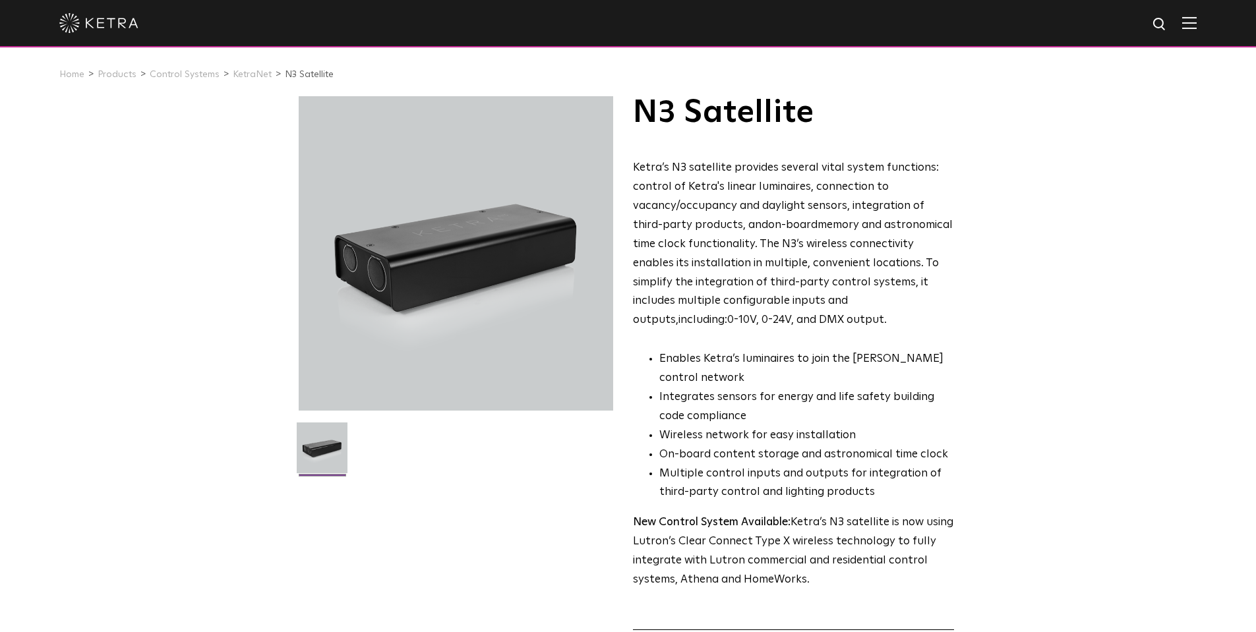
click at [342, 457] on img at bounding box center [322, 453] width 51 height 61
click at [482, 338] on div at bounding box center [456, 253] width 315 height 315
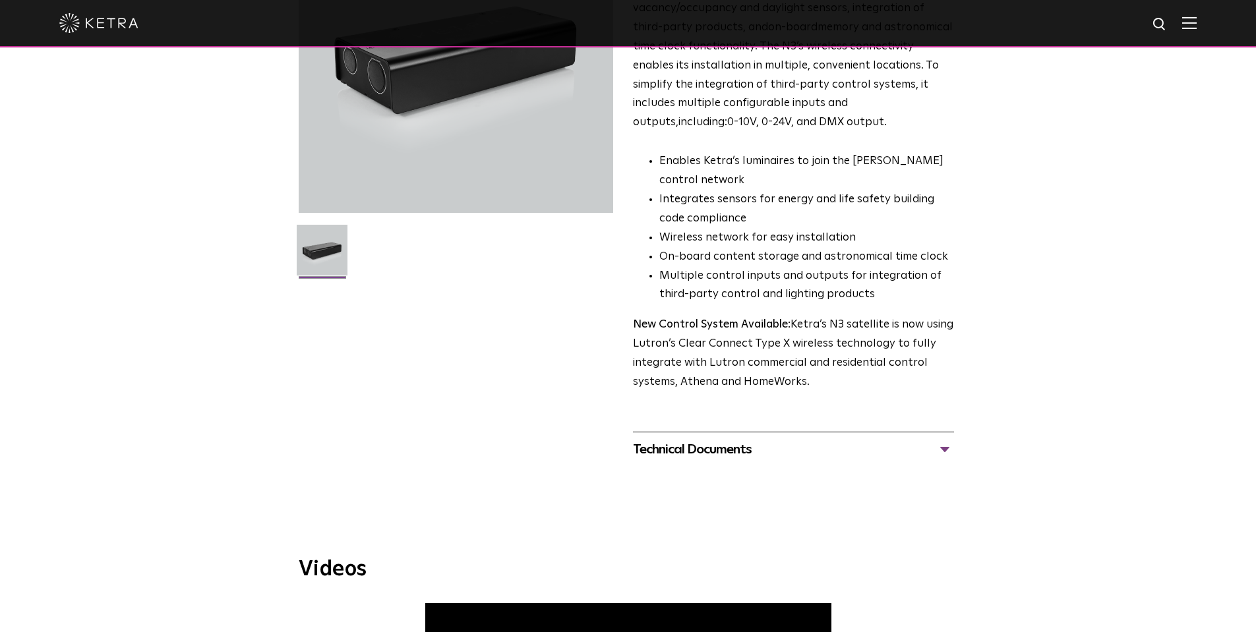
click at [813, 460] on div "Technical Documents" at bounding box center [793, 449] width 321 height 21
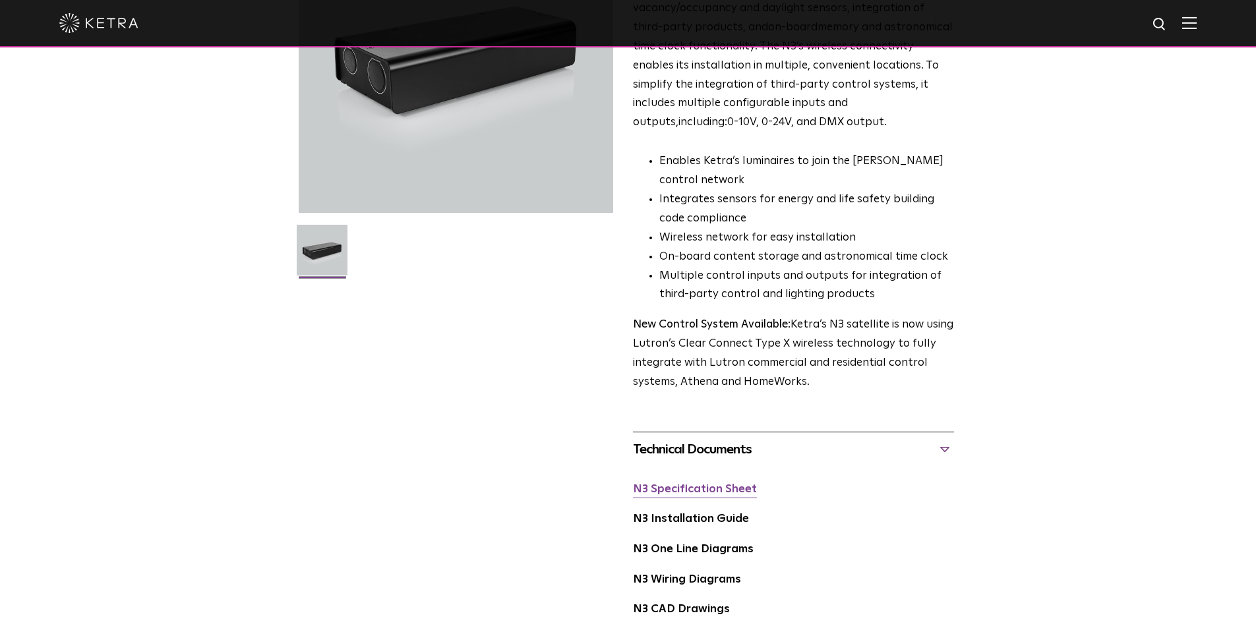
click at [718, 495] on link "N3 Specification Sheet" at bounding box center [695, 489] width 124 height 11
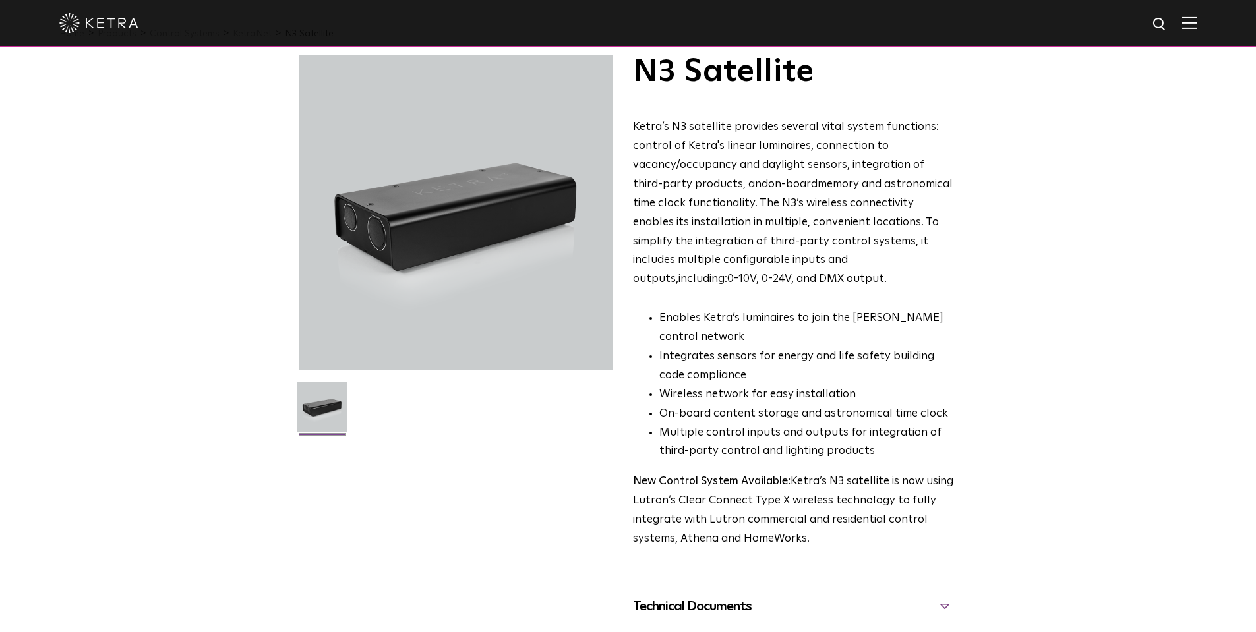
scroll to position [0, 0]
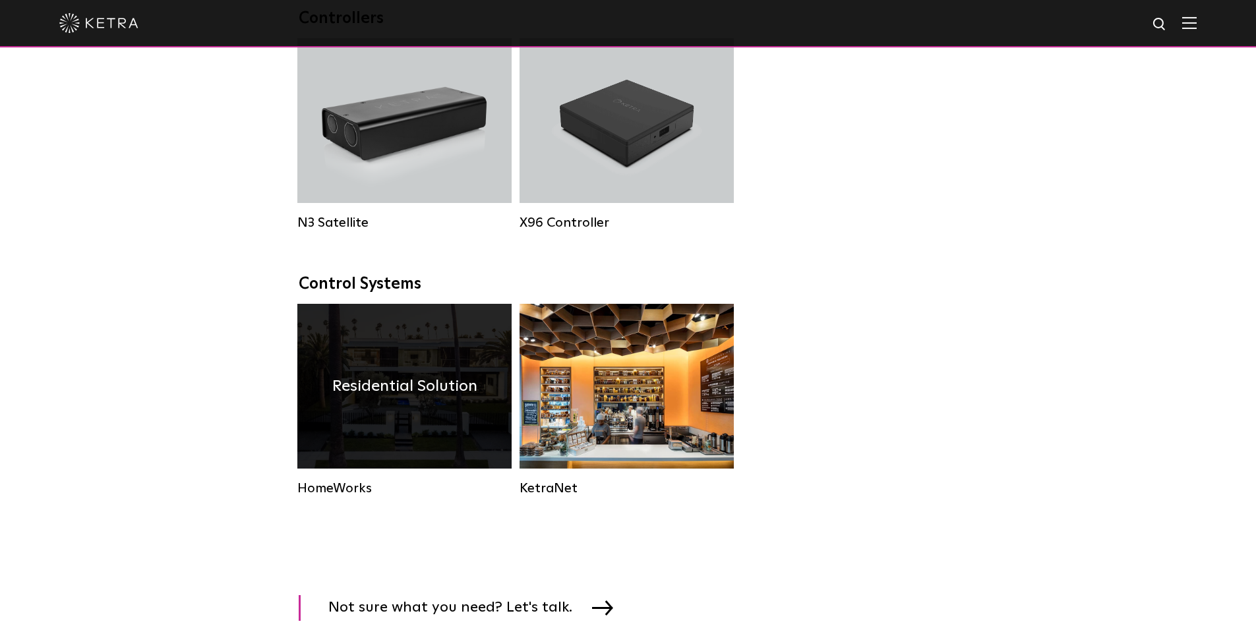
scroll to position [1781, 0]
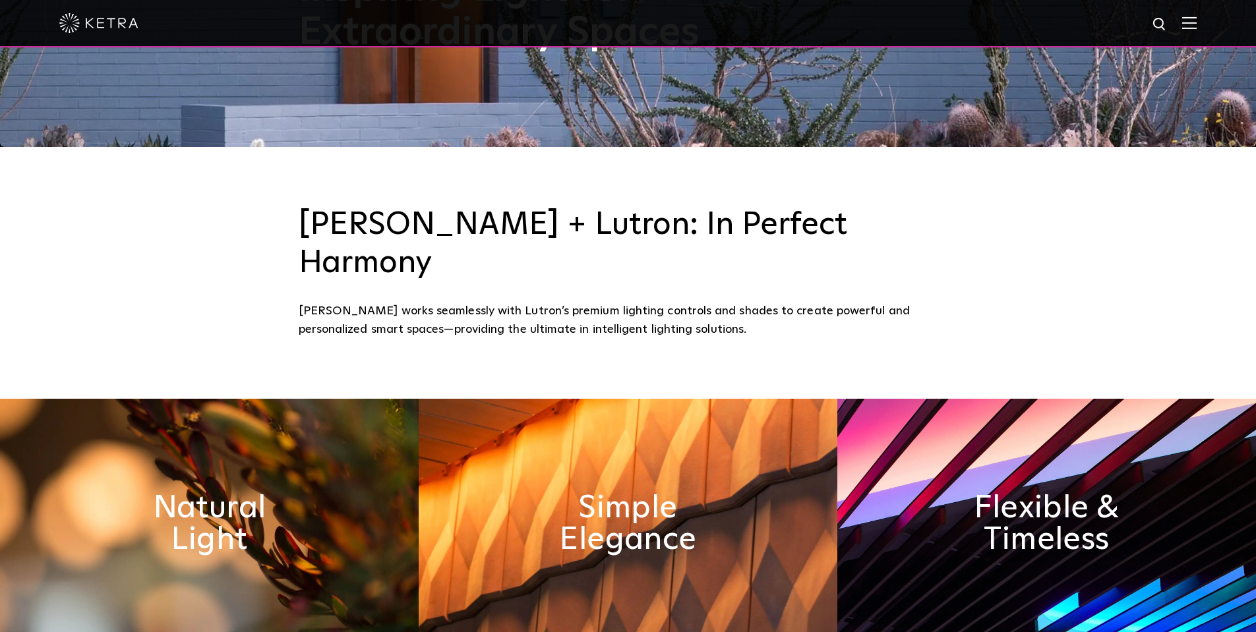
scroll to position [400, 0]
